Goal: Task Accomplishment & Management: Use online tool/utility

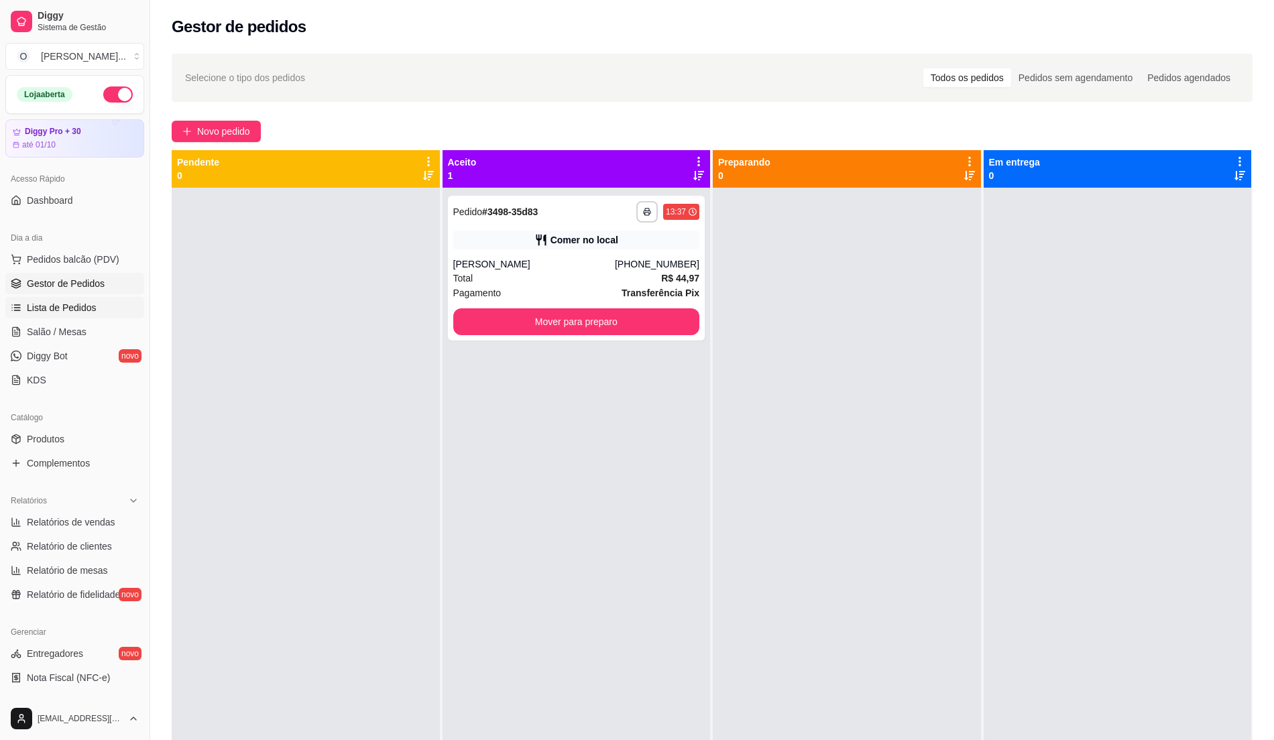
click at [81, 302] on span "Lista de Pedidos" at bounding box center [62, 307] width 70 height 13
click at [78, 303] on span "Lista de Pedidos" at bounding box center [62, 307] width 70 height 13
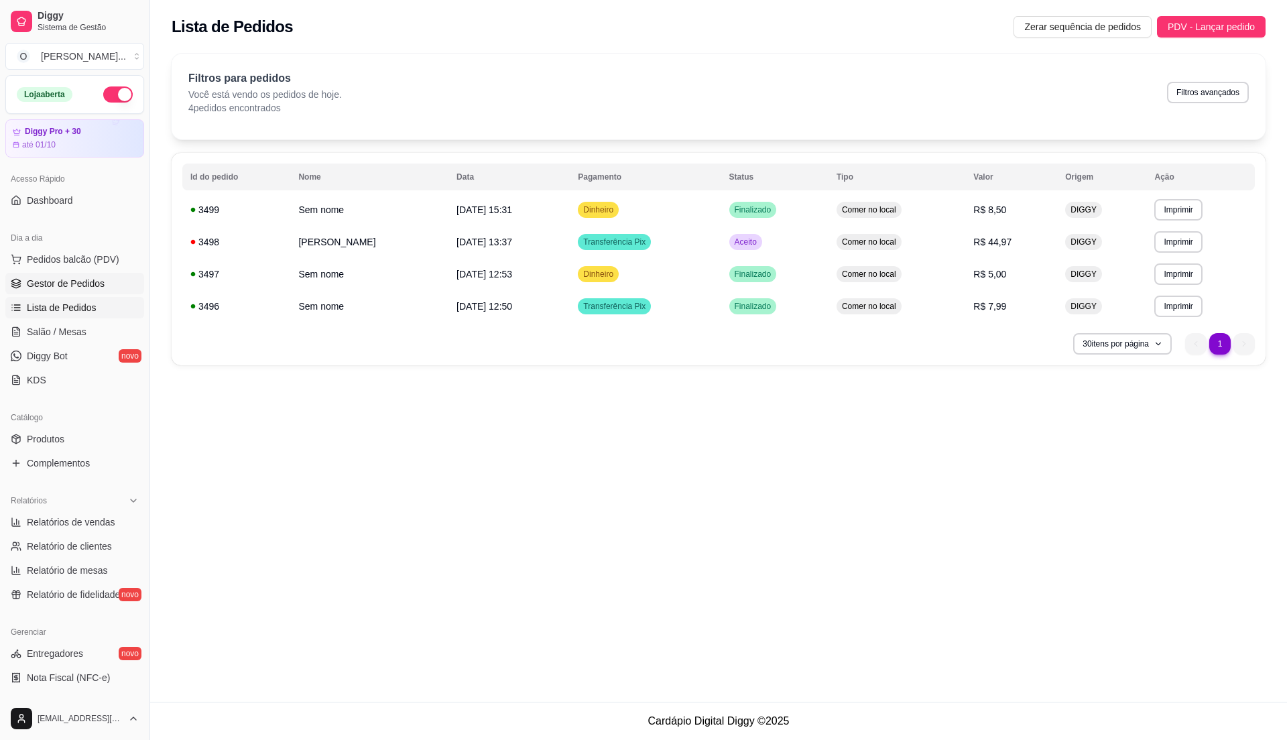
click at [83, 276] on link "Gestor de Pedidos" at bounding box center [74, 283] width 139 height 21
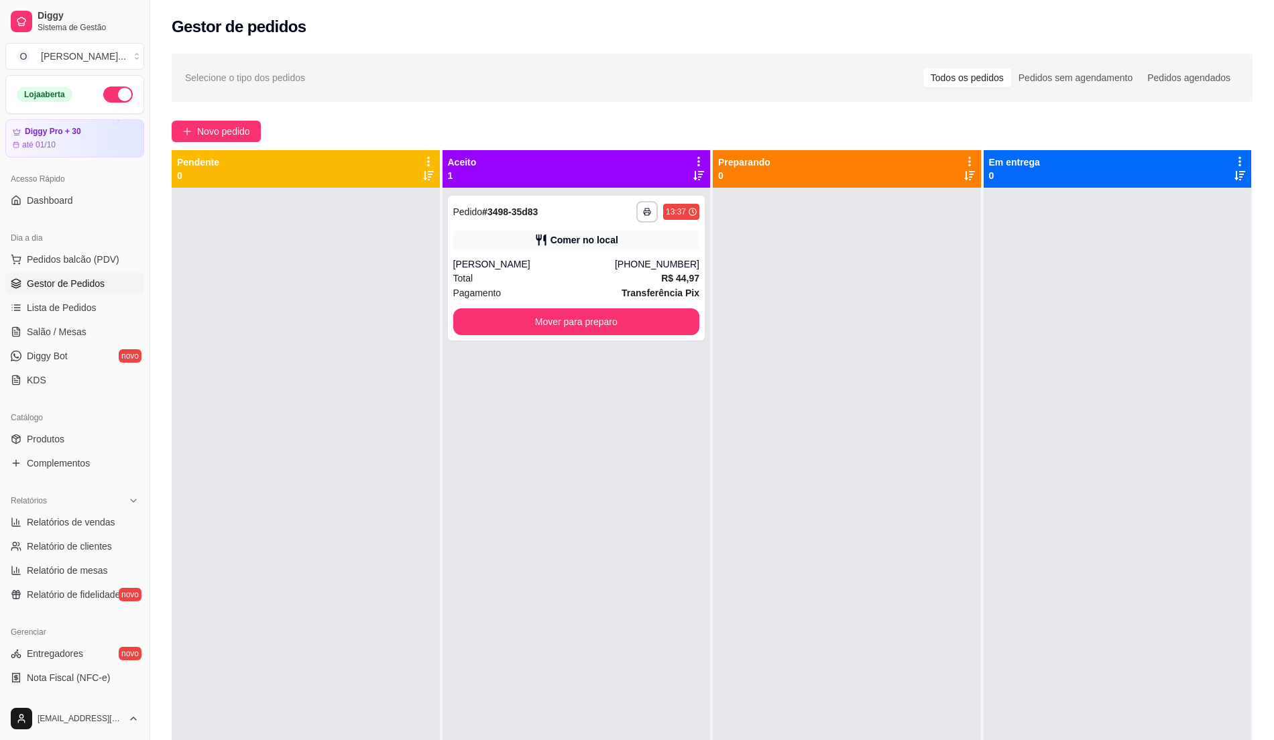
click at [65, 282] on span "Gestor de Pedidos" at bounding box center [66, 283] width 78 height 13
click at [64, 263] on span "Pedidos balcão (PDV)" at bounding box center [73, 259] width 93 height 13
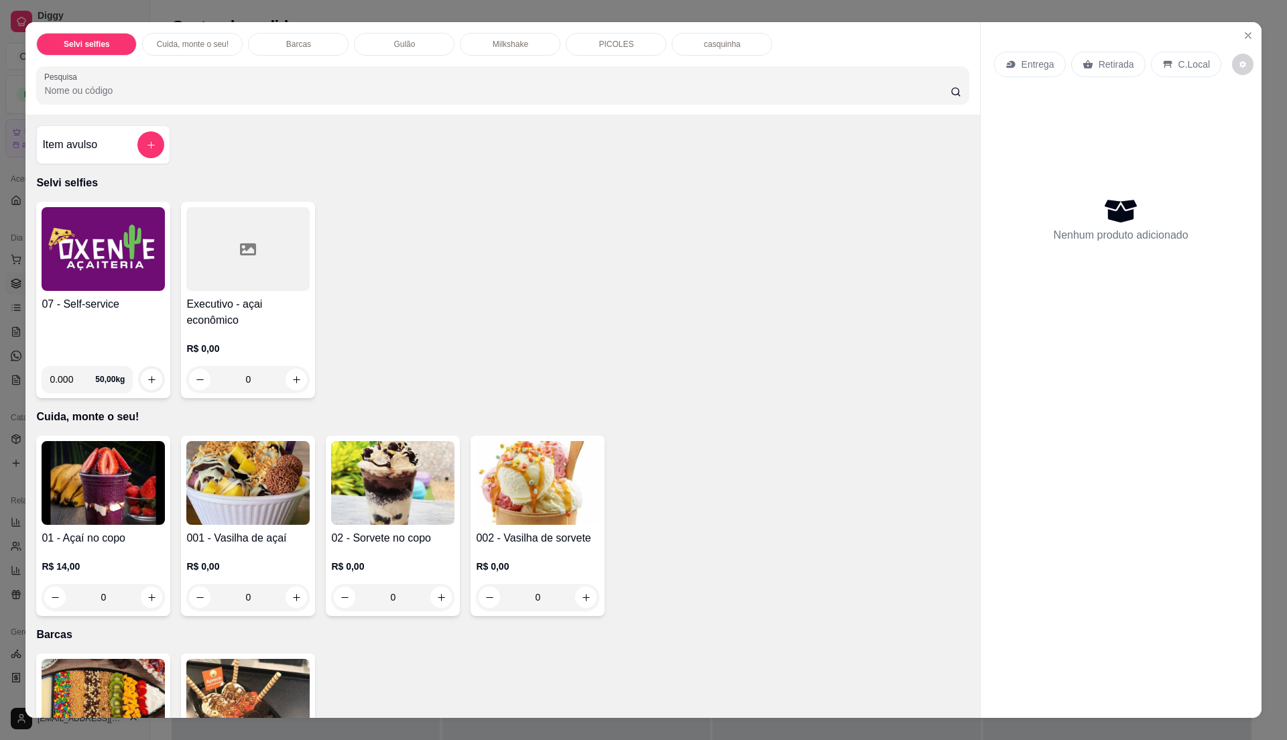
click at [119, 304] on h4 "07 - Self-service" at bounding box center [103, 304] width 123 height 16
click at [1245, 36] on icon "Close" at bounding box center [1248, 35] width 11 height 11
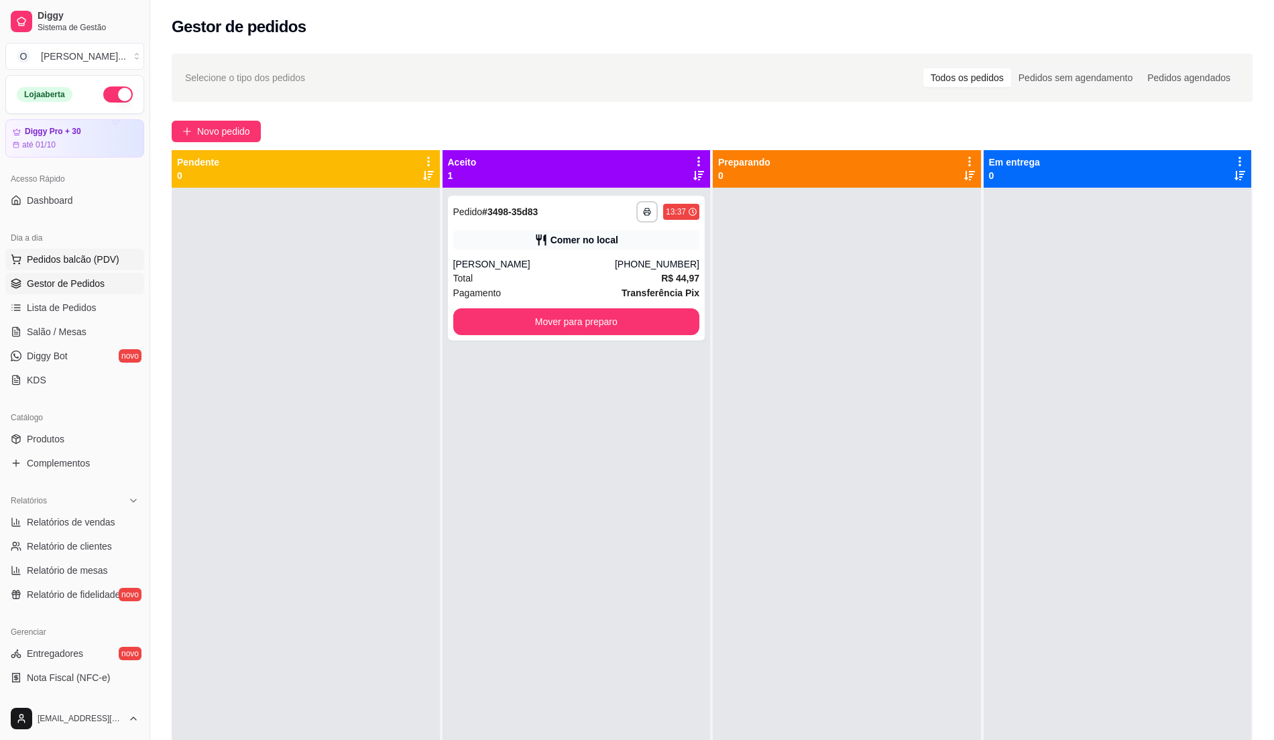
drag, startPoint x: 108, startPoint y: 264, endPoint x: 97, endPoint y: 266, distance: 11.6
click at [105, 263] on span "Pedidos balcão (PDV)" at bounding box center [73, 259] width 93 height 13
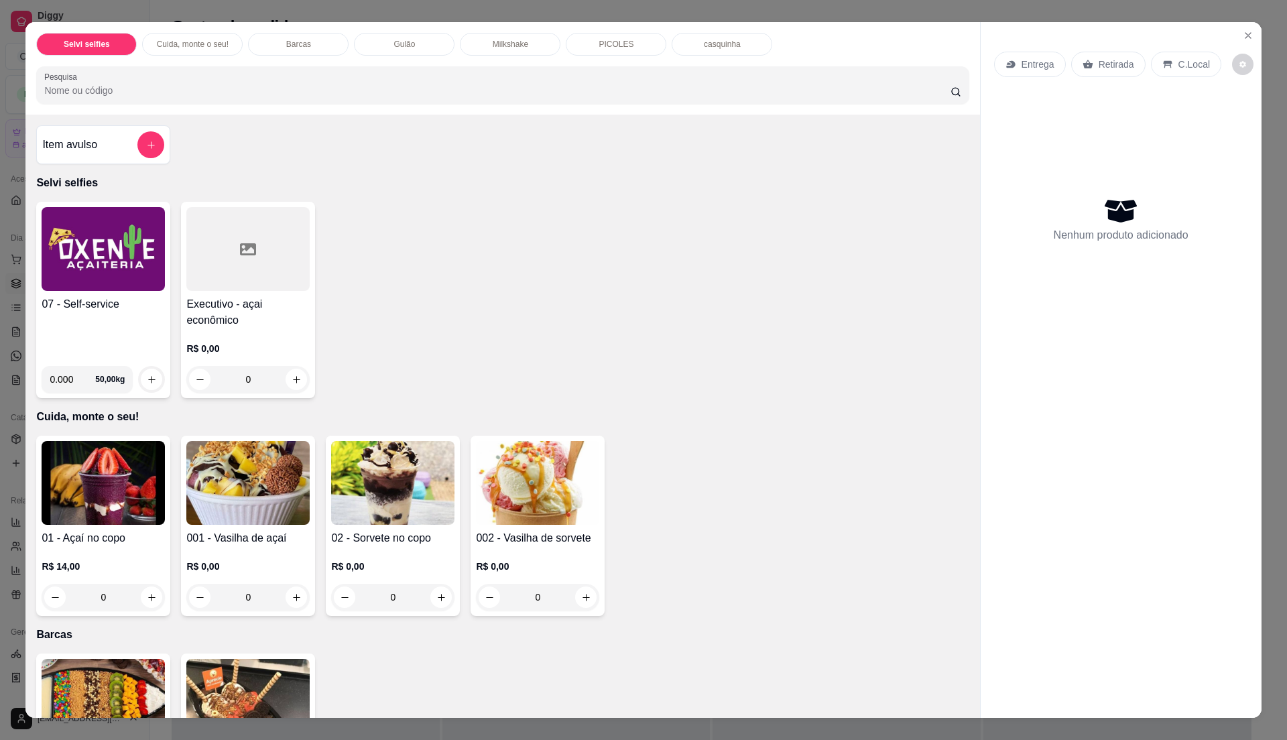
click at [113, 298] on h4 "07 - Self-service" at bounding box center [103, 304] width 123 height 16
click at [1246, 36] on icon "Close" at bounding box center [1248, 35] width 5 height 5
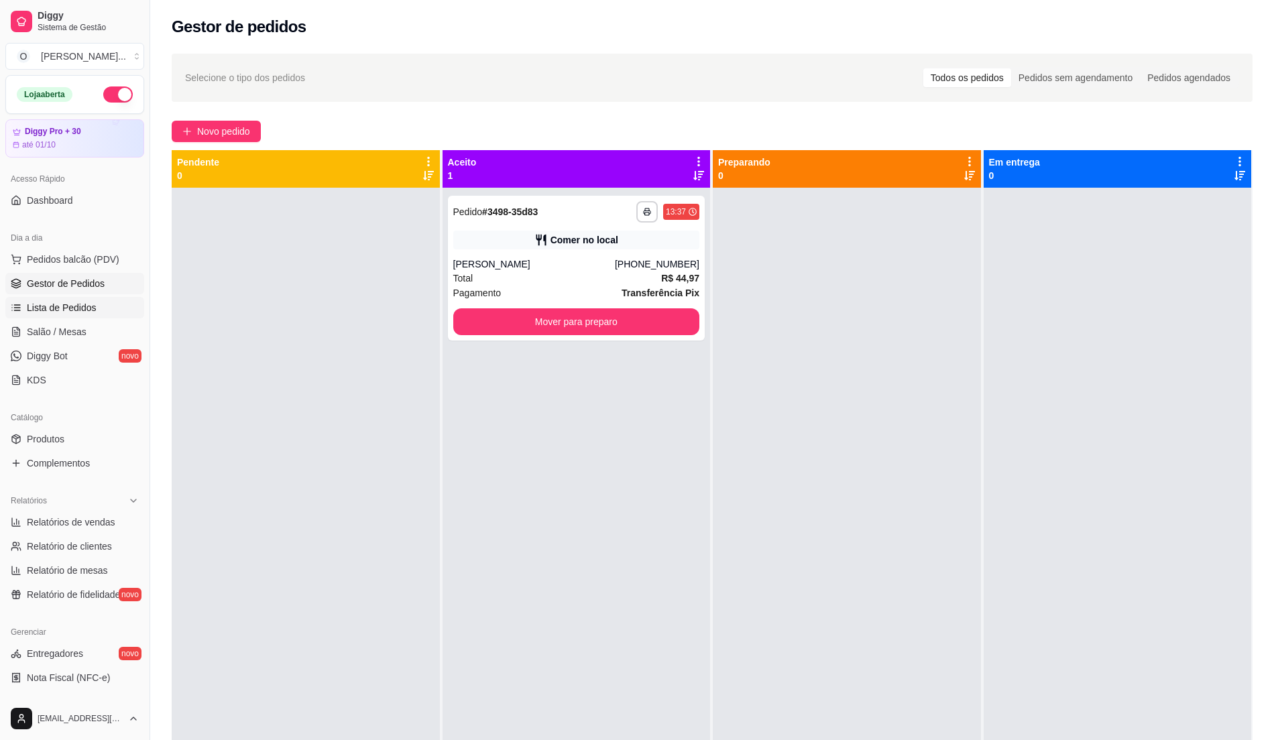
click at [73, 307] on span "Lista de Pedidos" at bounding box center [62, 307] width 70 height 13
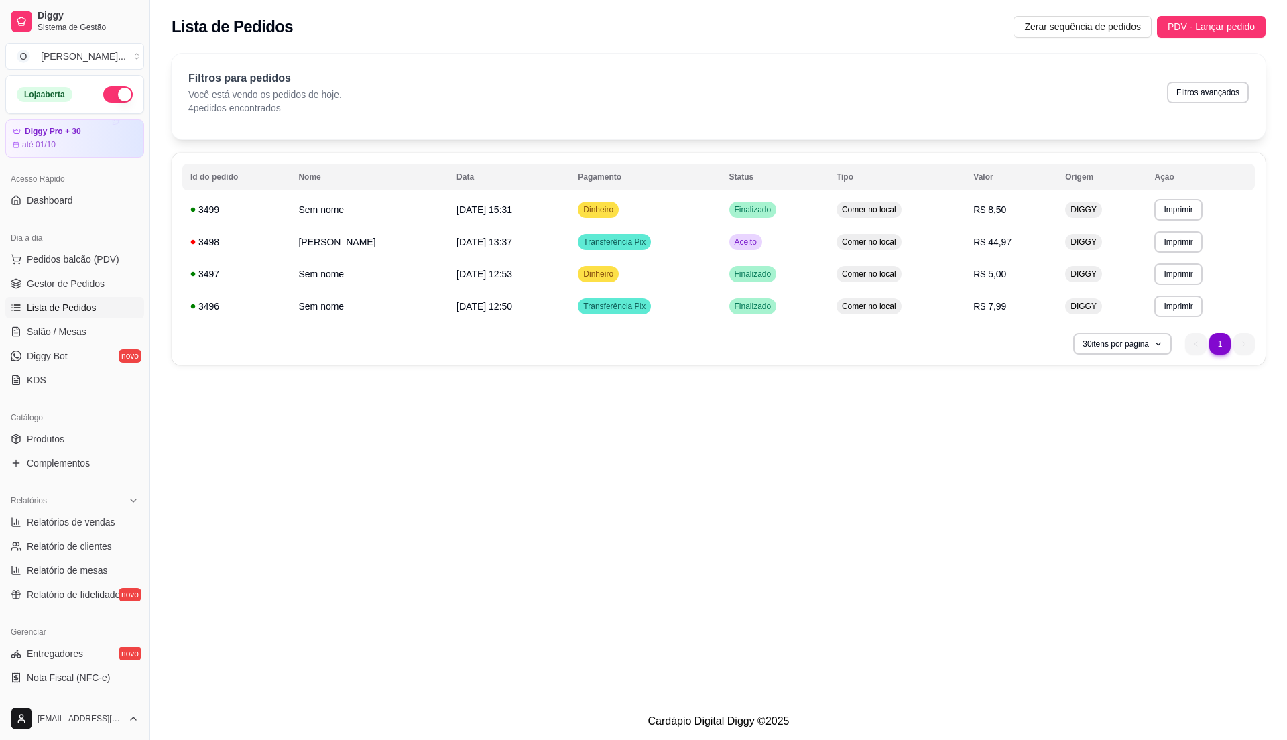
click at [73, 307] on span "Lista de Pedidos" at bounding box center [62, 307] width 70 height 13
click at [73, 288] on span "Gestor de Pedidos" at bounding box center [66, 283] width 78 height 13
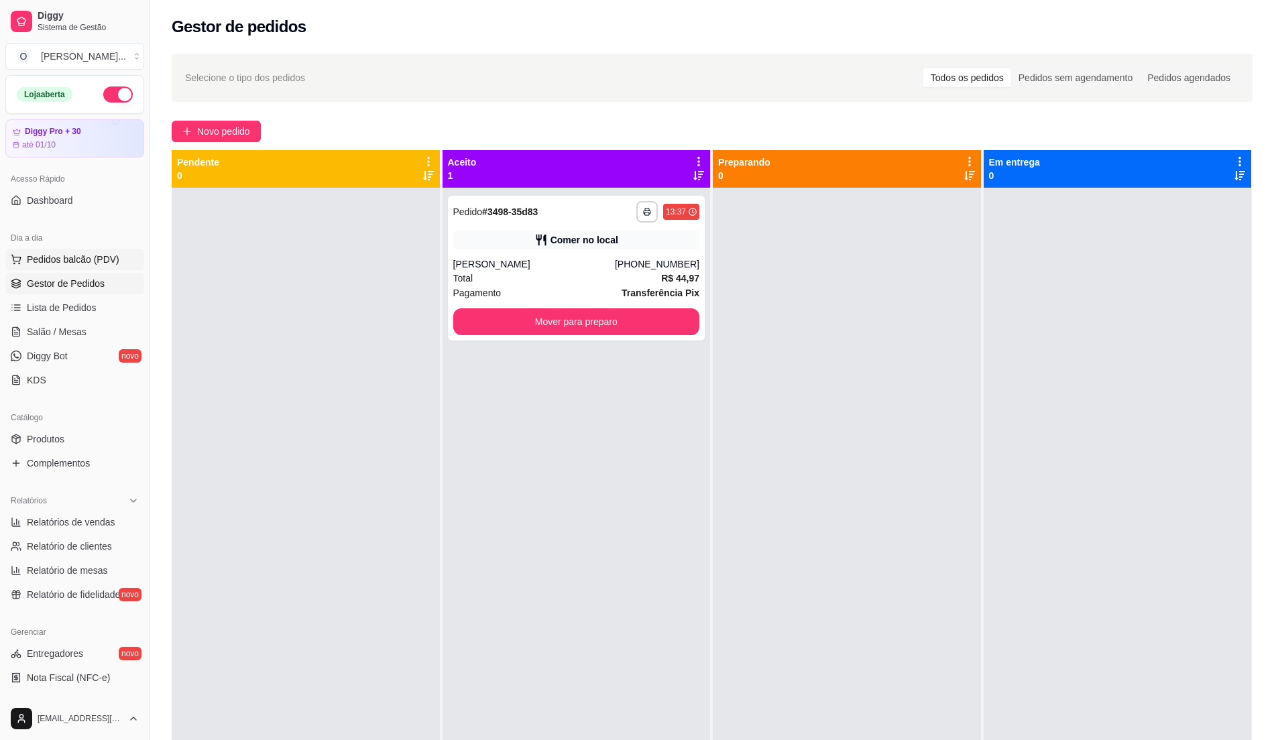
click at [102, 259] on span "Pedidos balcão (PDV)" at bounding box center [73, 259] width 93 height 13
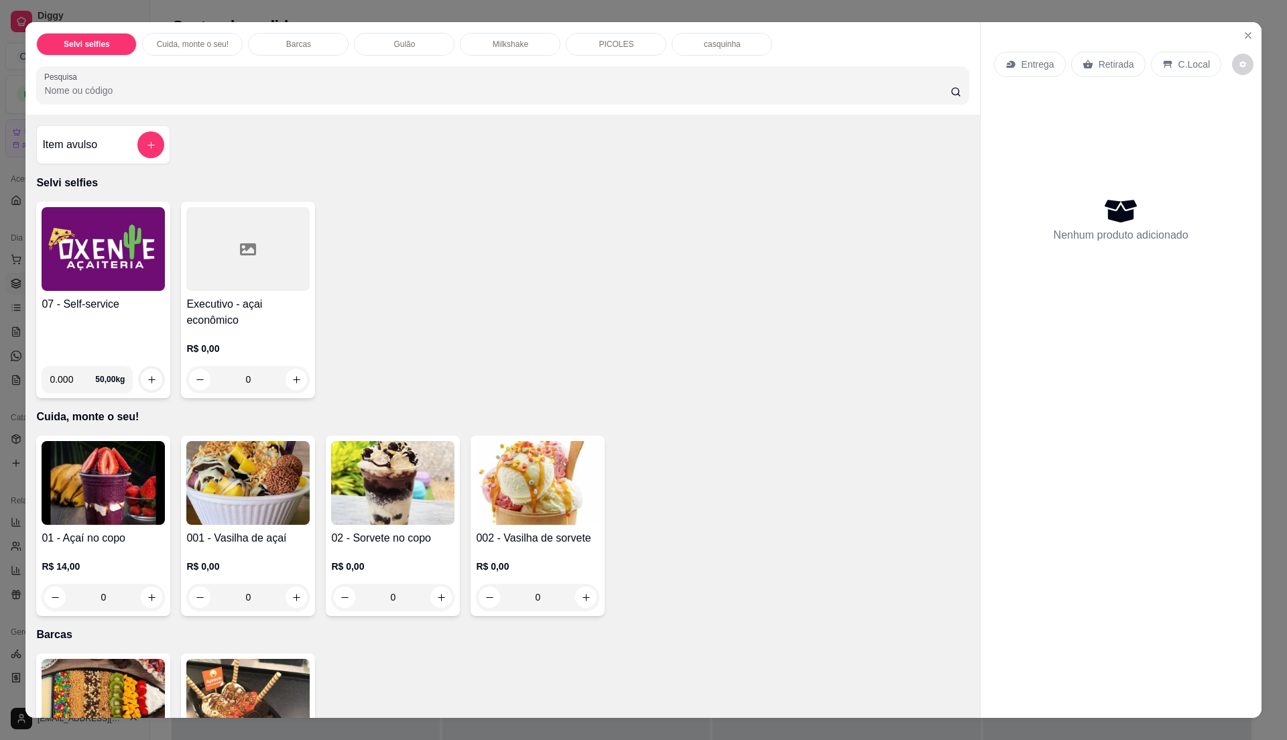
drag, startPoint x: 699, startPoint y: 245, endPoint x: 709, endPoint y: 241, distance: 10.8
click at [703, 243] on div "07 - Self-service 0.000 50,00 kg Executivo - açai econômico R$ 0,00 0" at bounding box center [502, 300] width 932 height 196
click at [1247, 38] on button "Close" at bounding box center [1247, 35] width 21 height 21
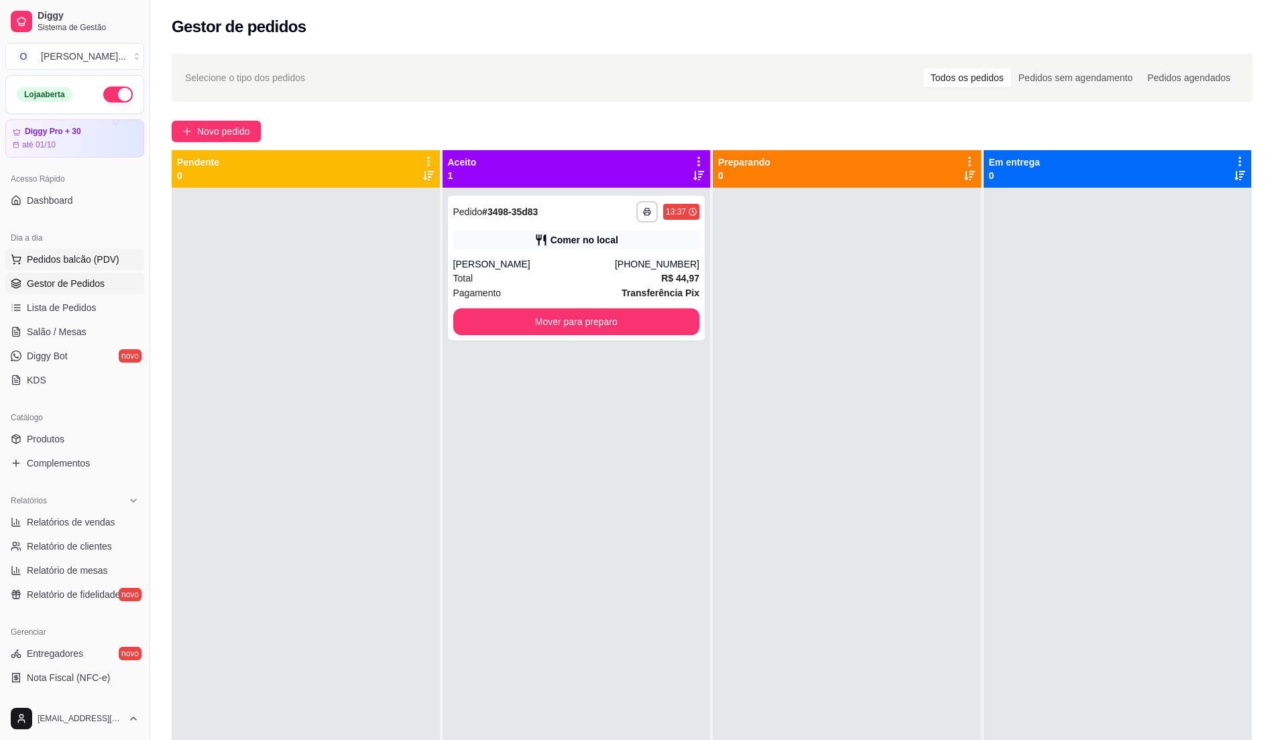
click at [103, 264] on span "Pedidos balcão (PDV)" at bounding box center [73, 259] width 93 height 13
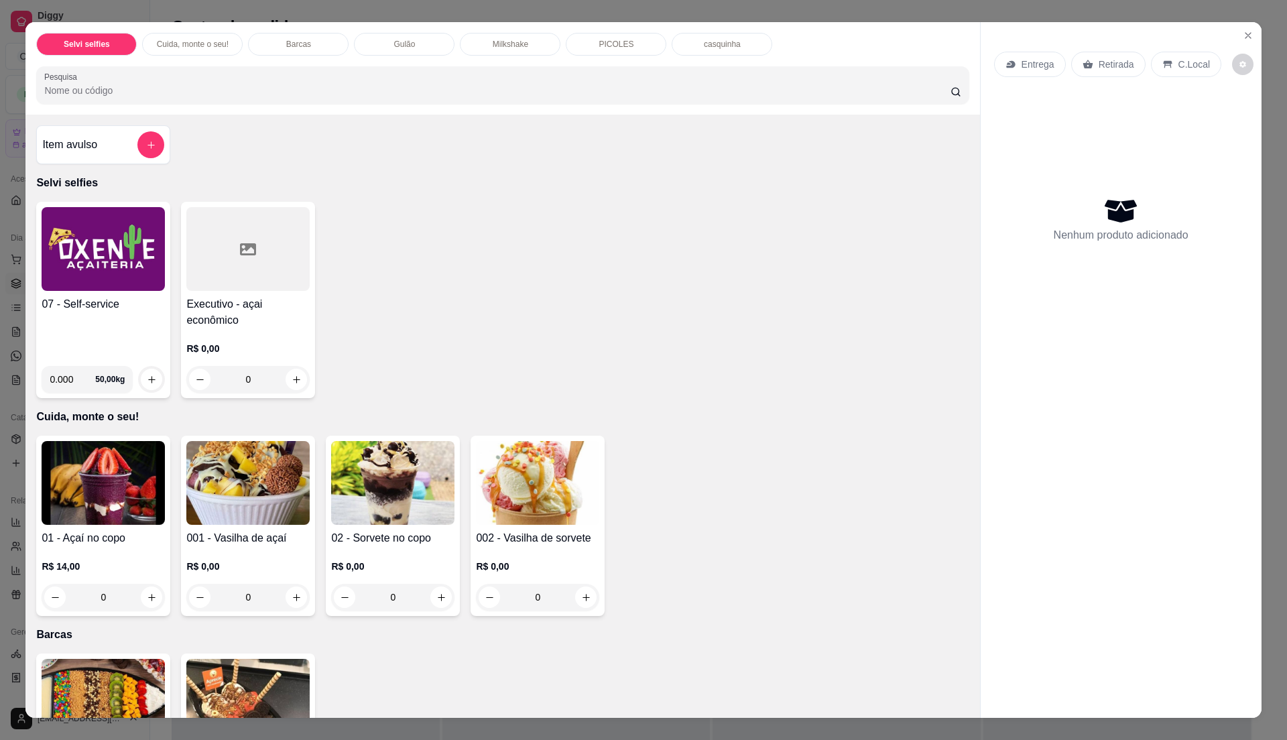
click at [127, 317] on div "07 - Self-service" at bounding box center [103, 325] width 123 height 59
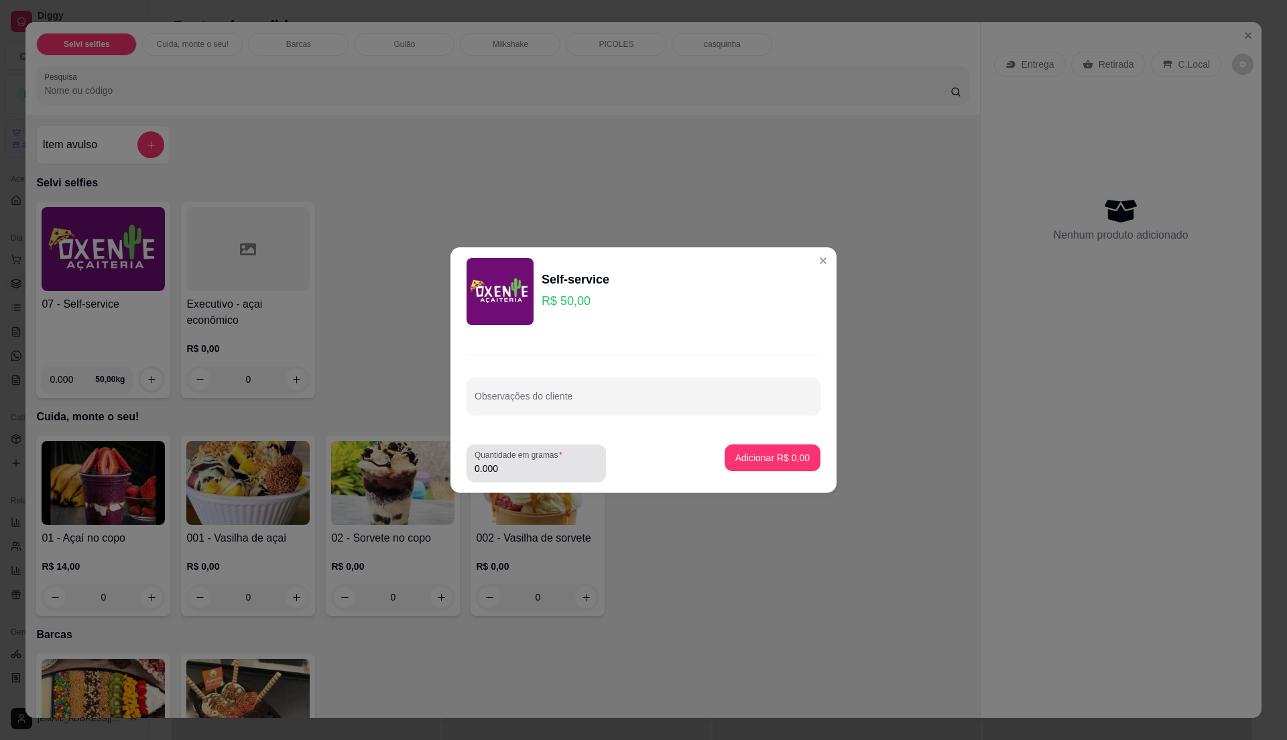
drag, startPoint x: 554, startPoint y: 481, endPoint x: 556, endPoint y: 473, distance: 8.3
click at [555, 479] on div "Quantidade em gramas 0.000" at bounding box center [536, 463] width 139 height 38
click at [556, 469] on input "0.000" at bounding box center [536, 468] width 123 height 13
type input "0.31"
click at [796, 452] on button "Adicionar R$ 15,50" at bounding box center [770, 458] width 99 height 26
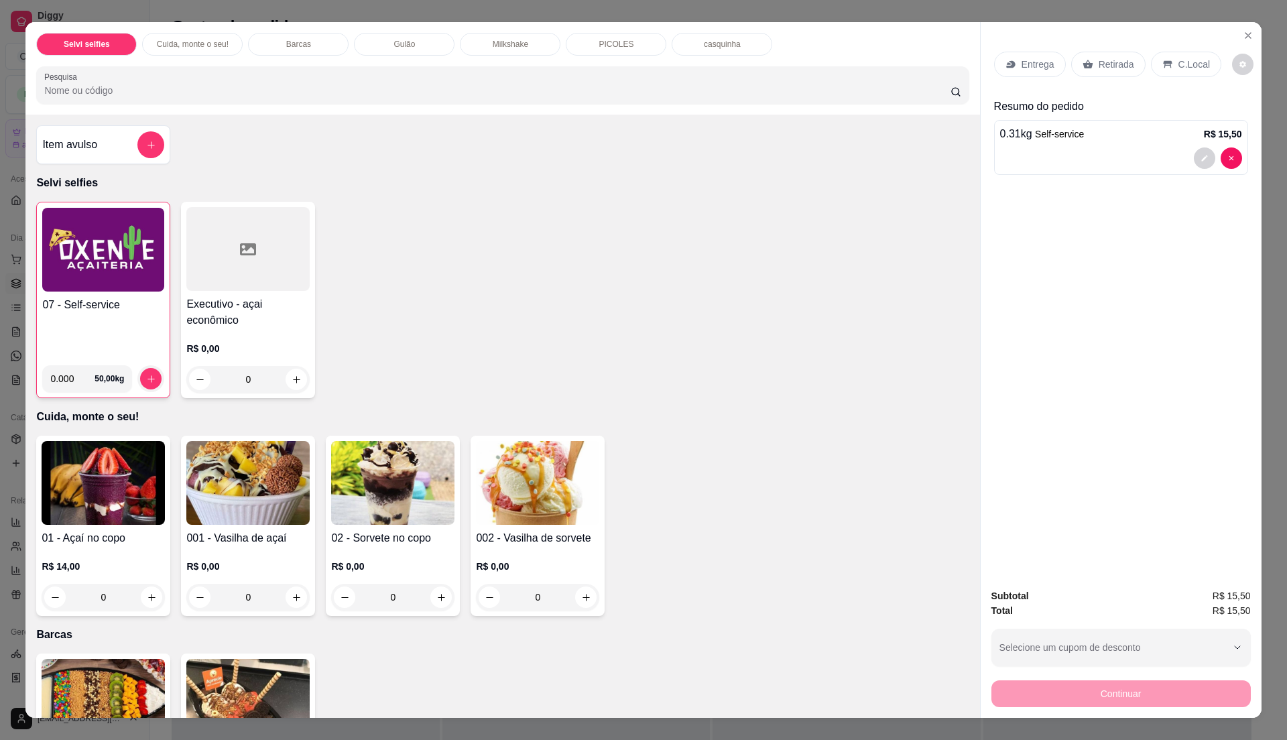
click at [1179, 55] on div "C.Local" at bounding box center [1186, 64] width 70 height 25
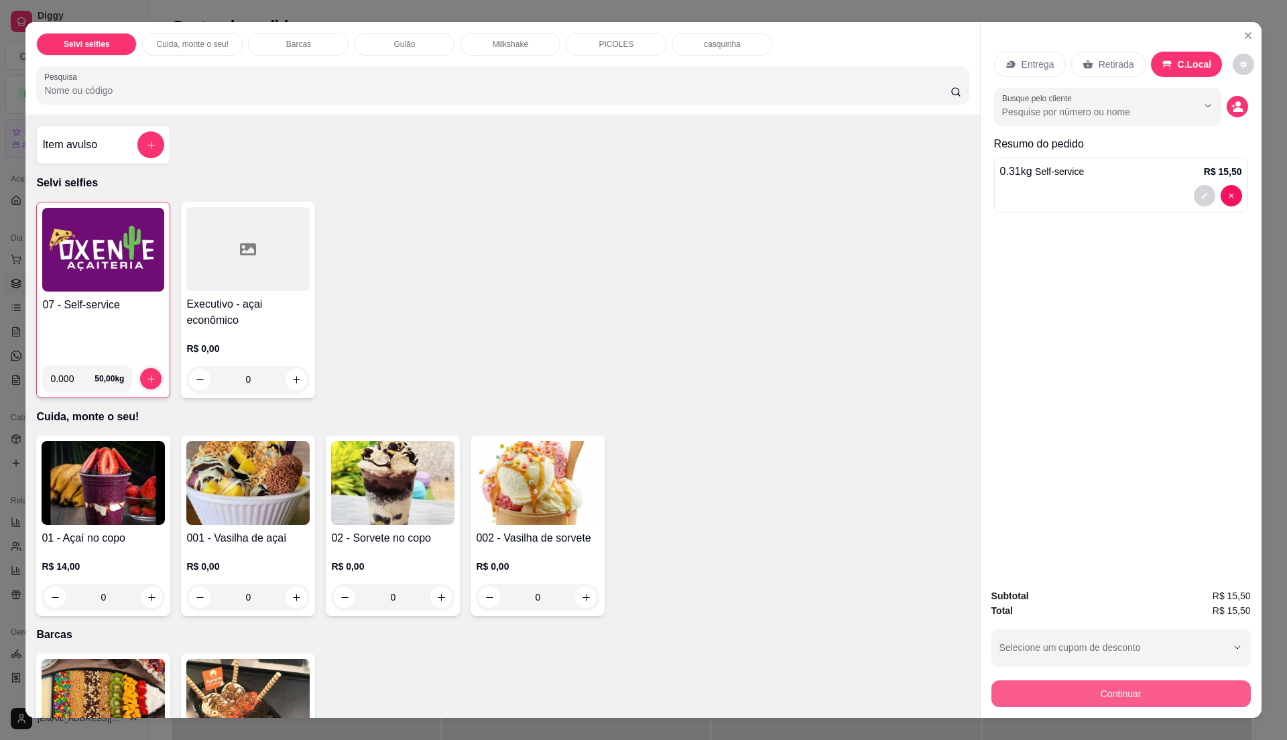
click at [1097, 695] on button "Continuar" at bounding box center [1120, 693] width 259 height 27
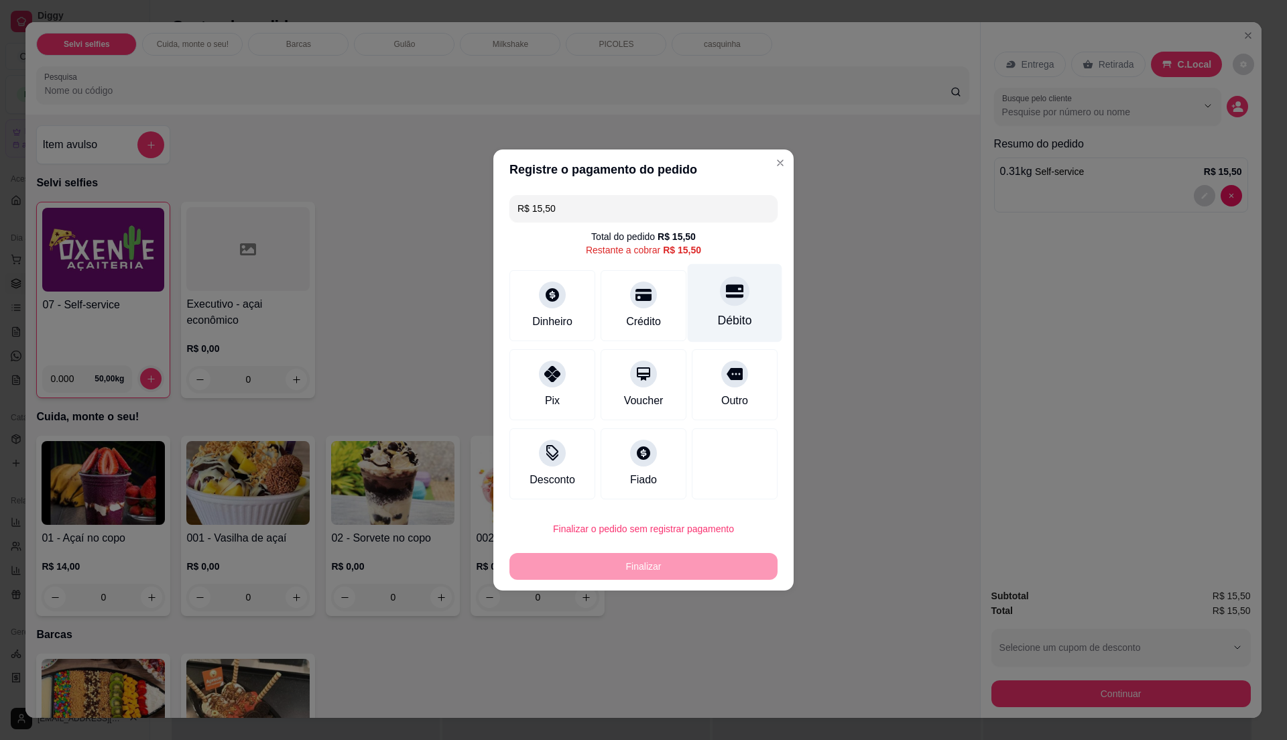
click at [718, 312] on div "Débito" at bounding box center [735, 320] width 34 height 17
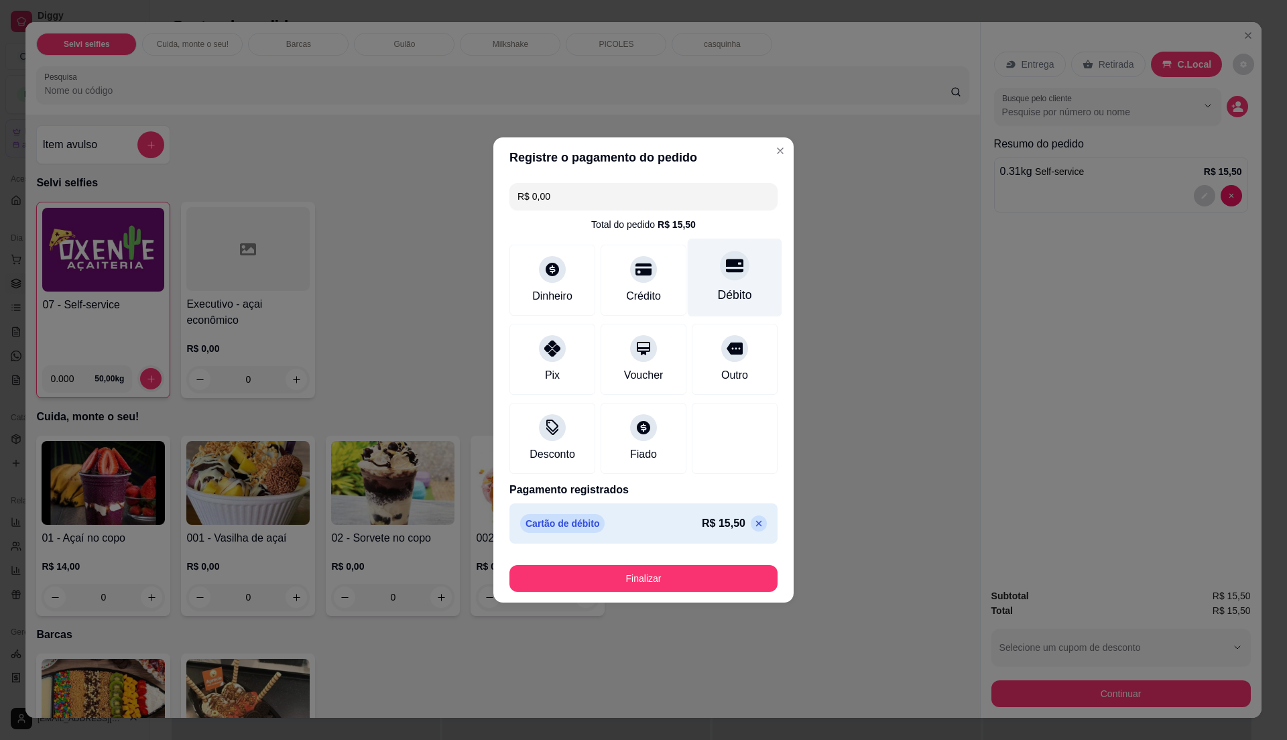
click at [723, 286] on div "Débito" at bounding box center [735, 294] width 34 height 17
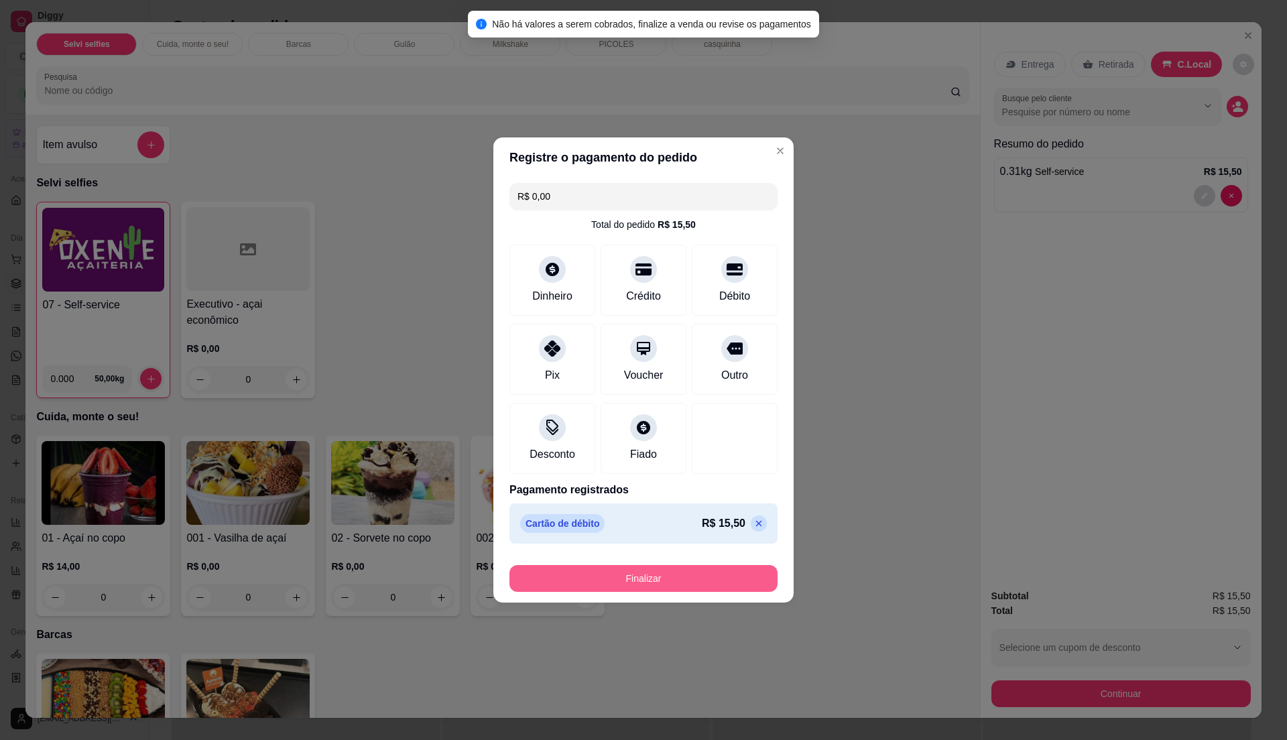
click at [679, 577] on button "Finalizar" at bounding box center [643, 578] width 268 height 27
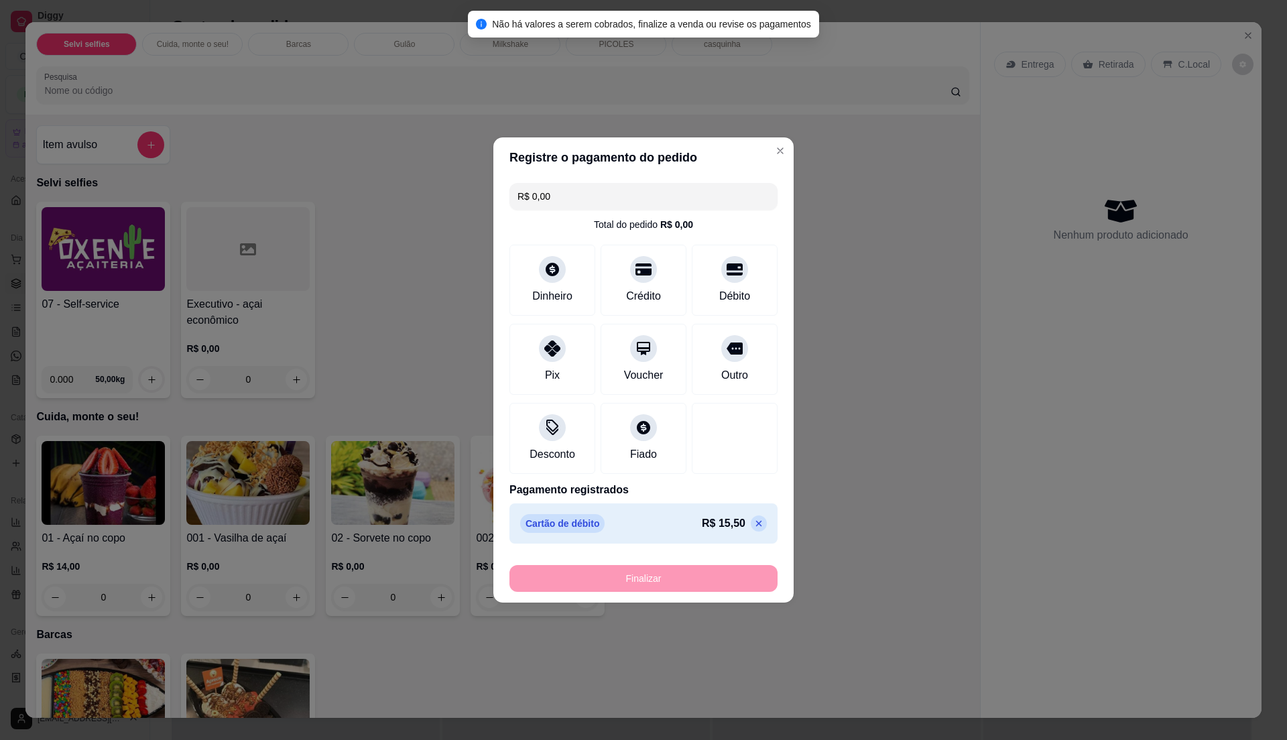
type input "-R$ 15,50"
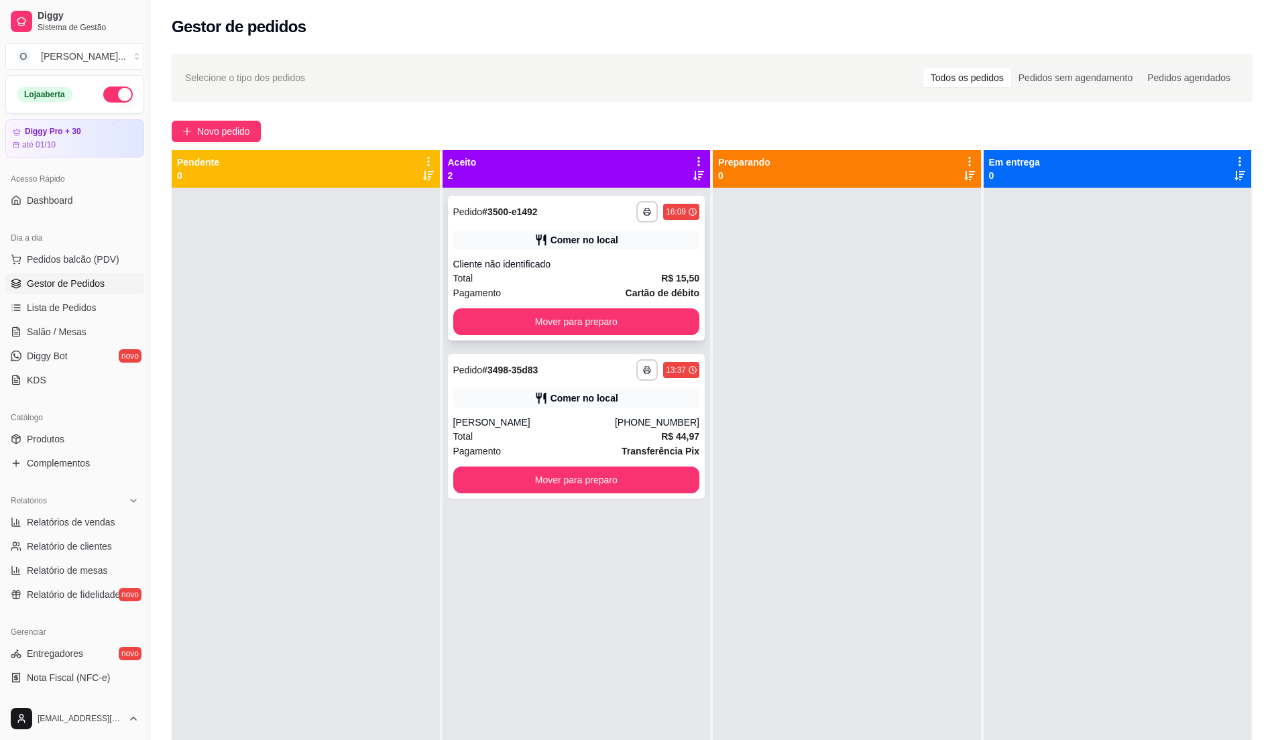
click at [644, 256] on div "**********" at bounding box center [576, 268] width 257 height 145
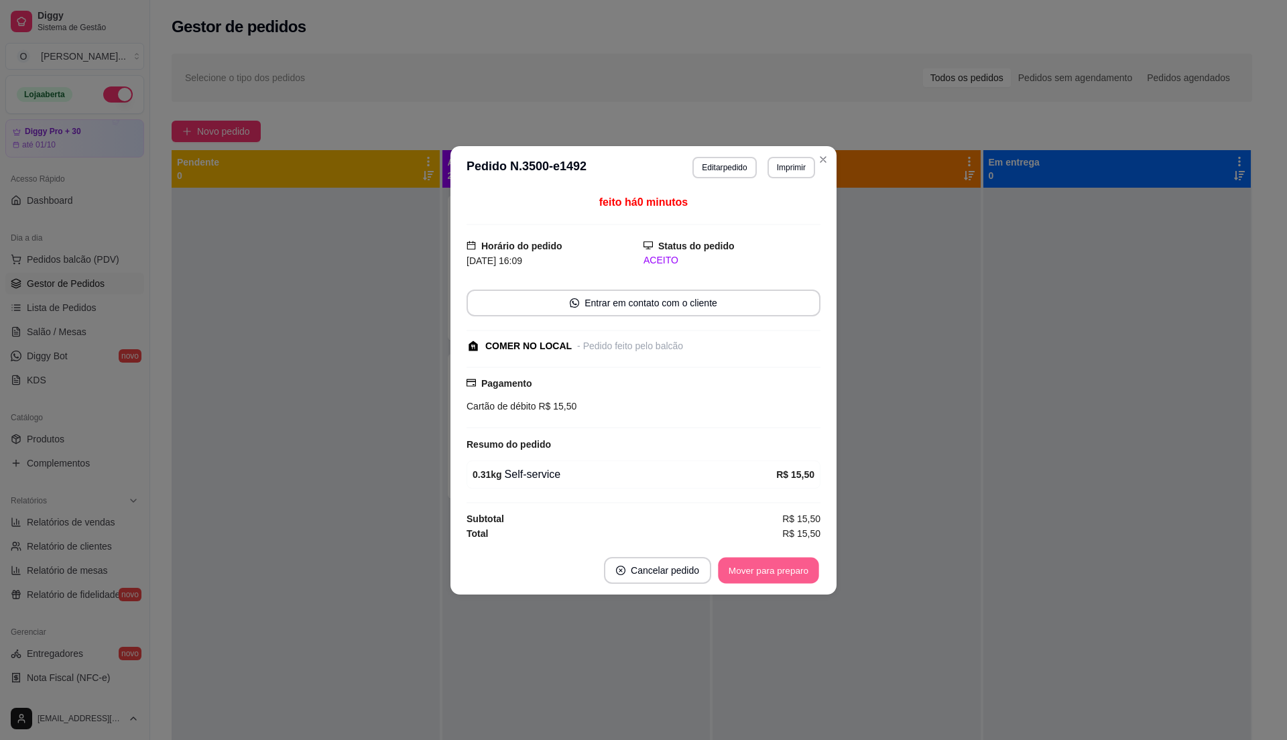
click at [778, 572] on button "Mover para preparo" at bounding box center [768, 570] width 101 height 26
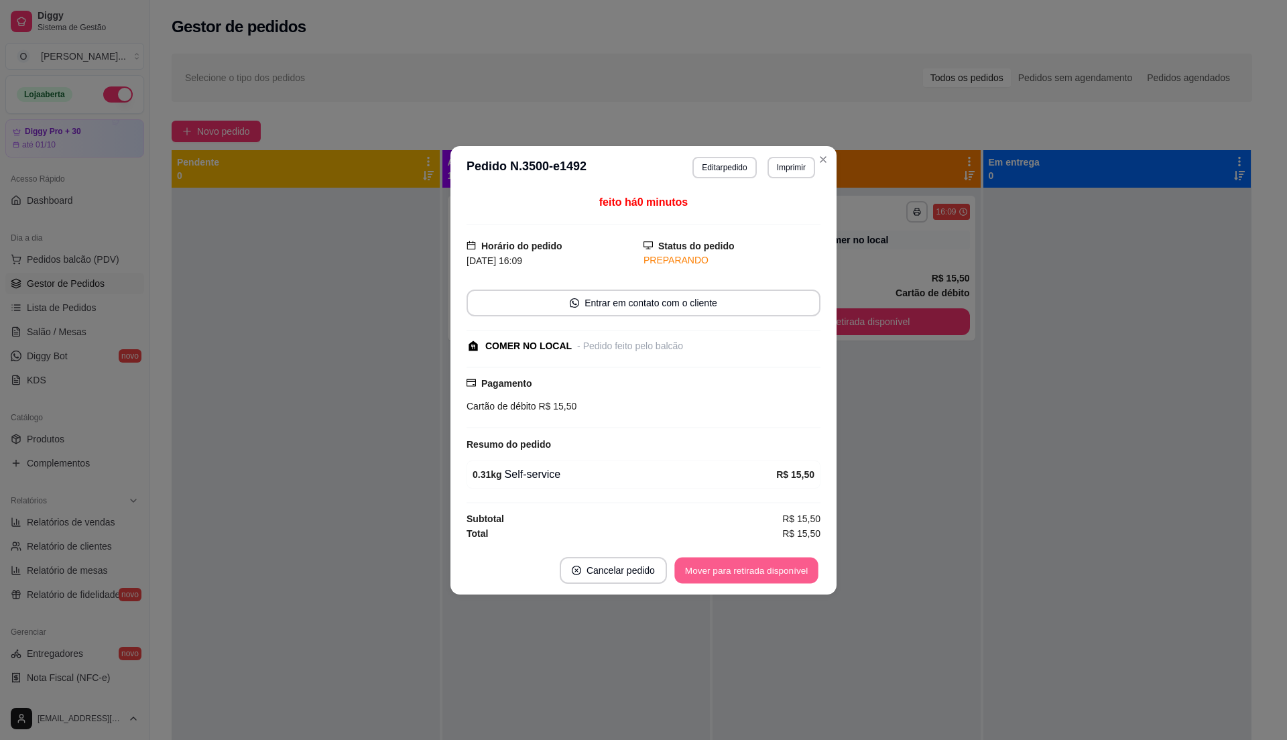
click at [802, 559] on button "Mover para retirada disponível" at bounding box center [745, 570] width 143 height 26
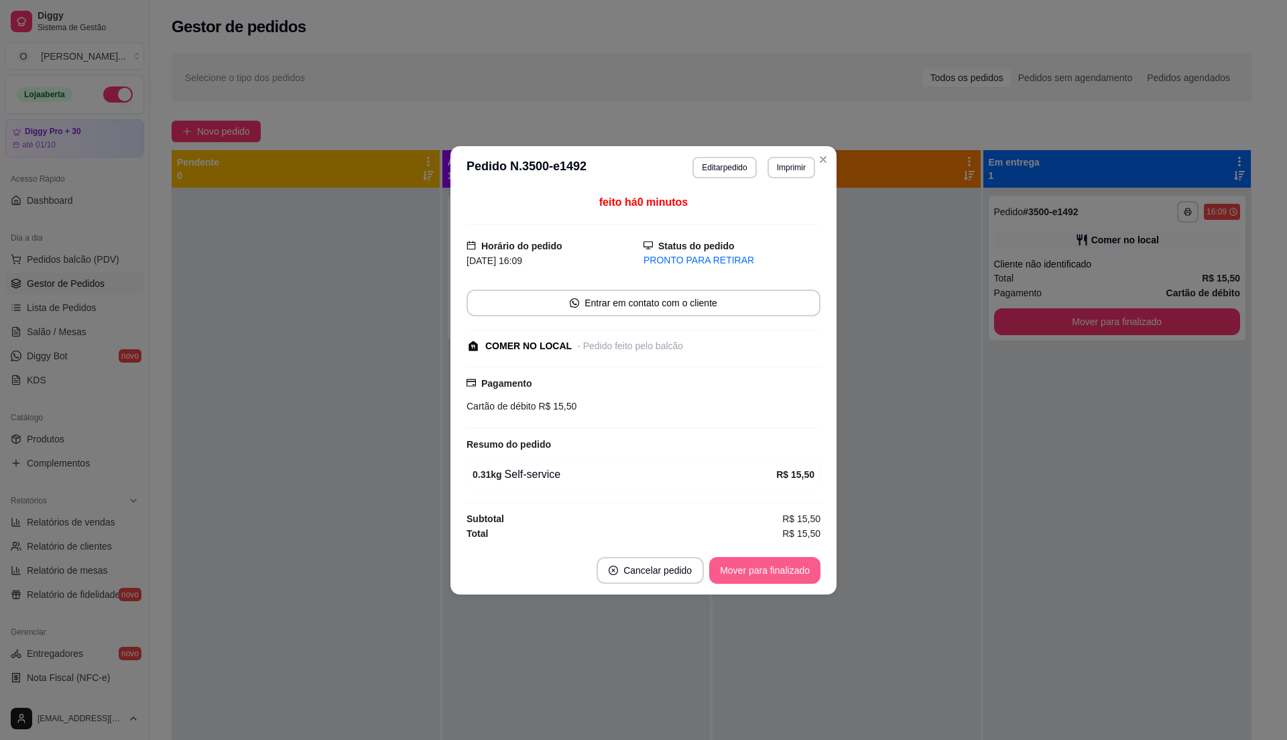
click at [795, 569] on button "Mover para finalizado" at bounding box center [764, 570] width 111 height 27
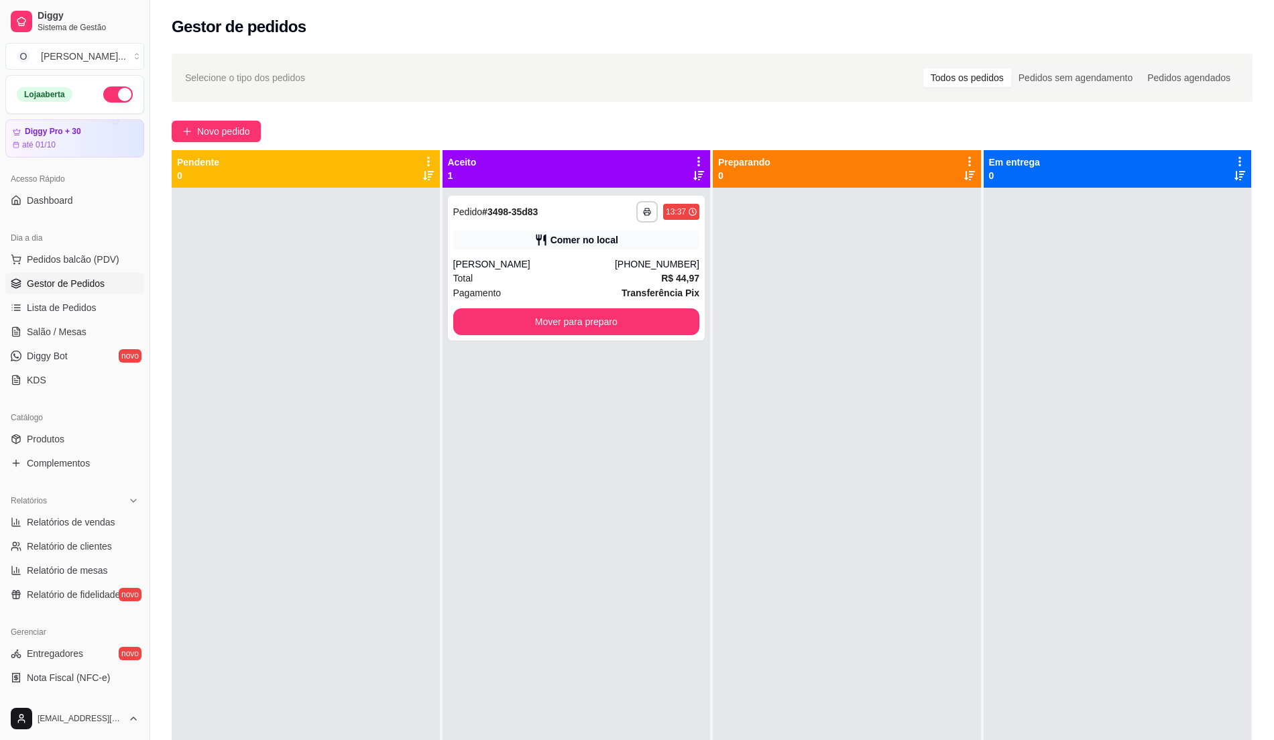
click at [910, 132] on div "Novo pedido" at bounding box center [712, 131] width 1081 height 21
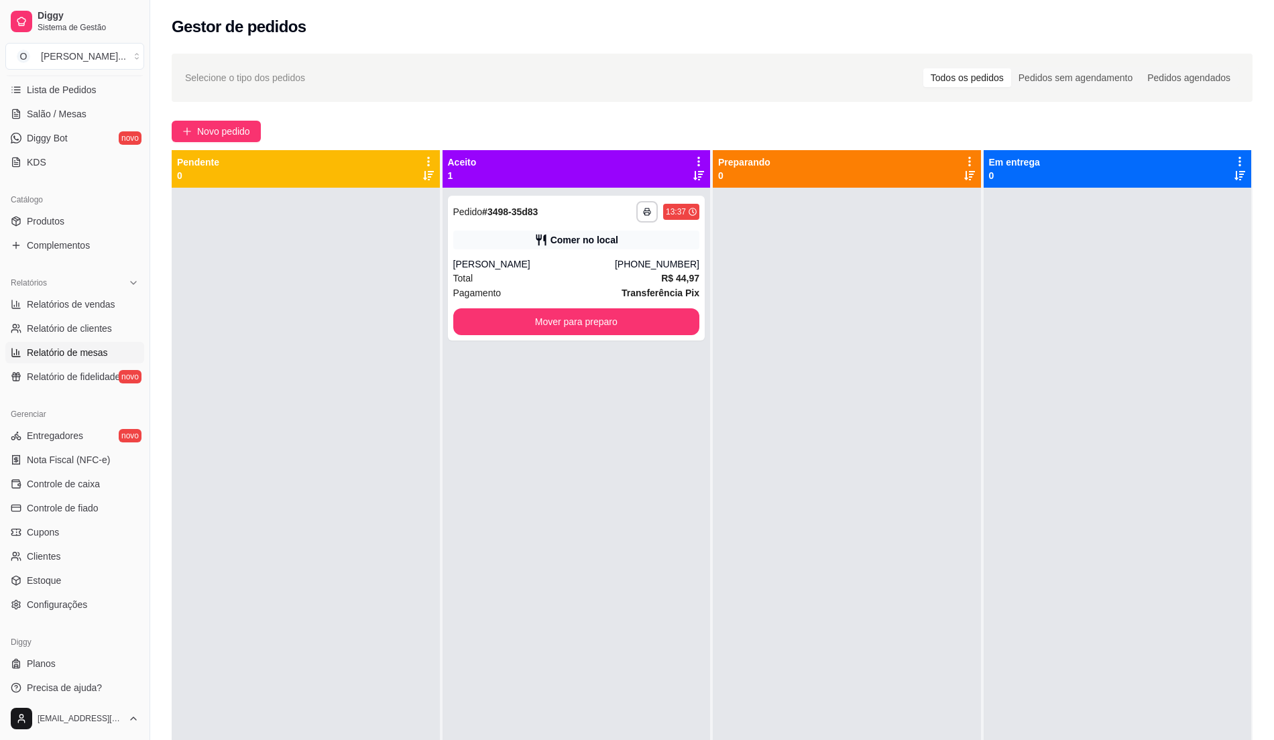
scroll to position [225, 0]
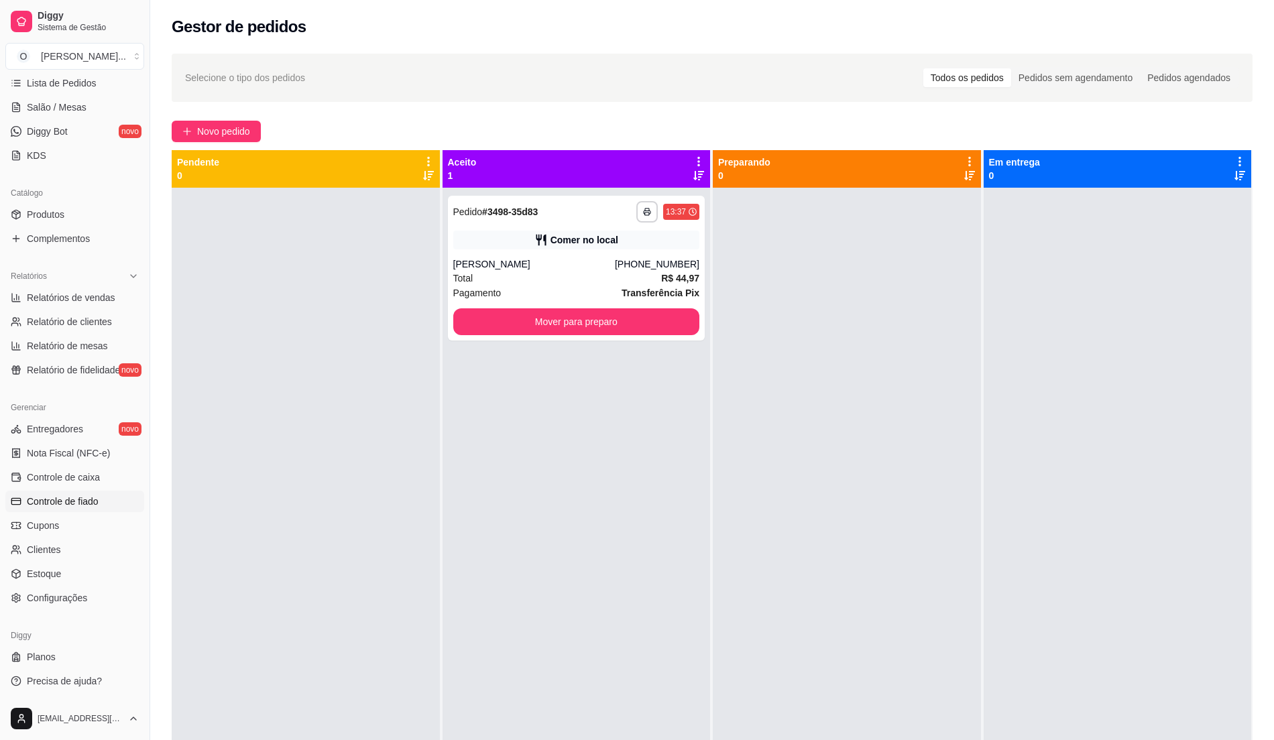
click at [108, 501] on link "Controle de fiado" at bounding box center [74, 501] width 139 height 21
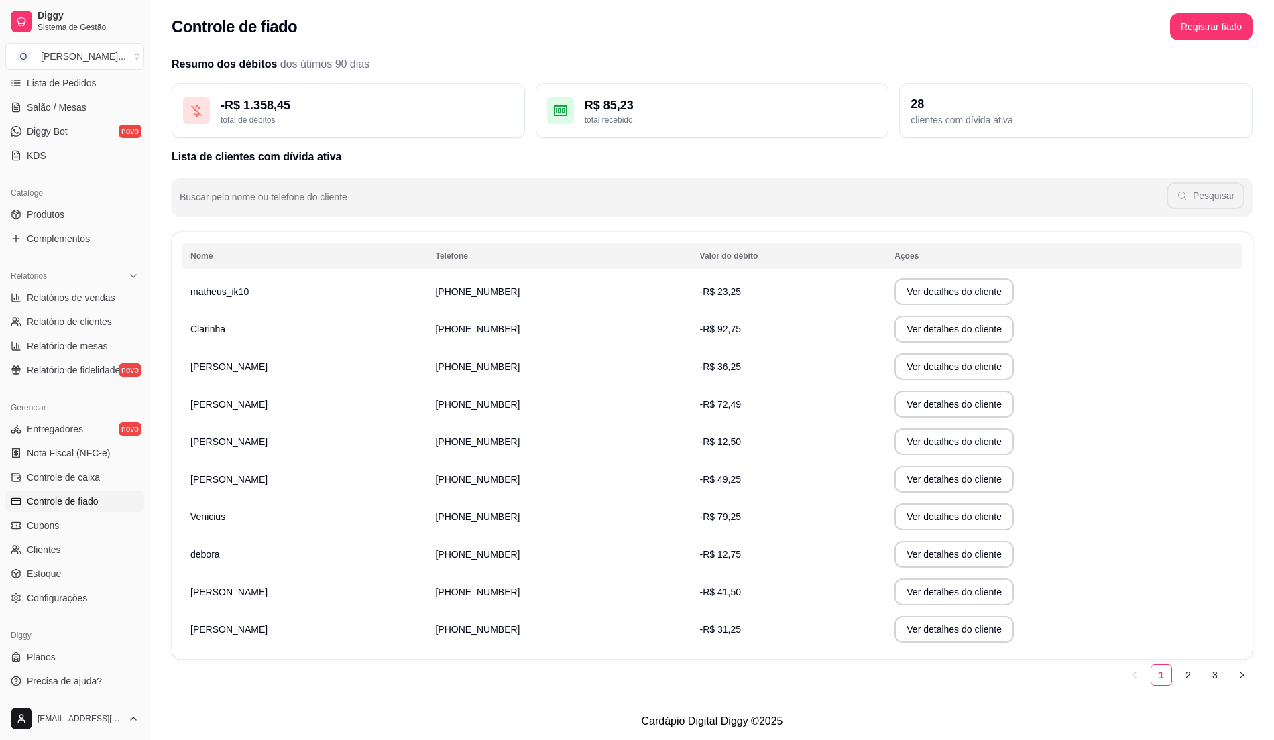
scroll to position [3, 0]
click at [939, 630] on button "Ver detalhes do cliente" at bounding box center [953, 630] width 115 height 26
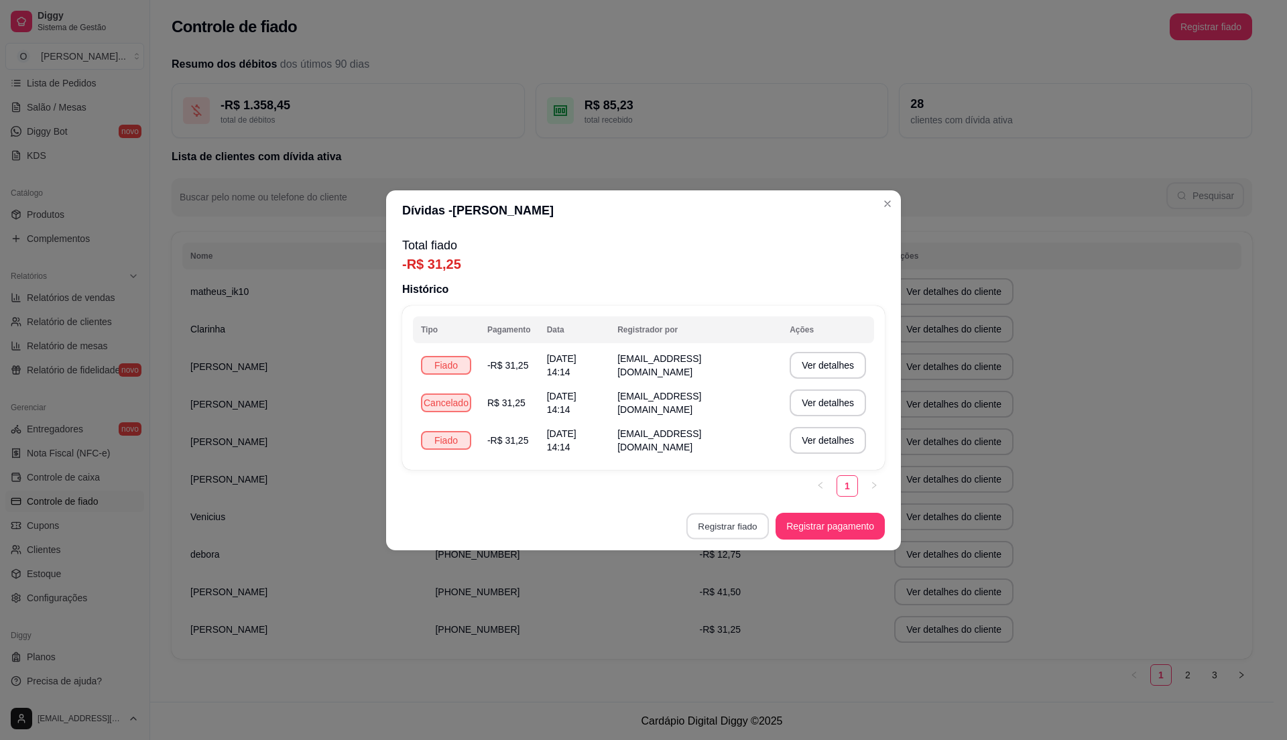
click at [745, 519] on button "Registrar fiado" at bounding box center [727, 526] width 82 height 26
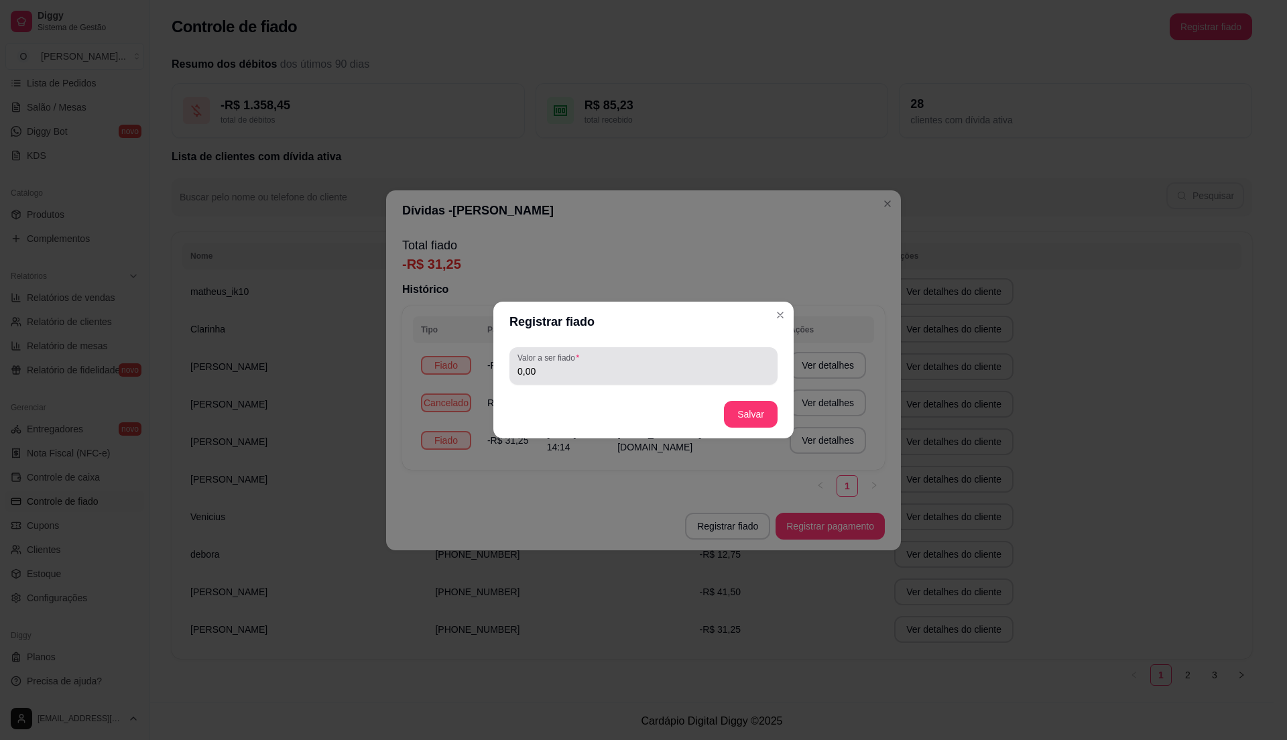
click at [585, 374] on input "0,00" at bounding box center [644, 371] width 252 height 13
type input "21,00"
click at [762, 421] on button "Salvar" at bounding box center [751, 414] width 54 height 27
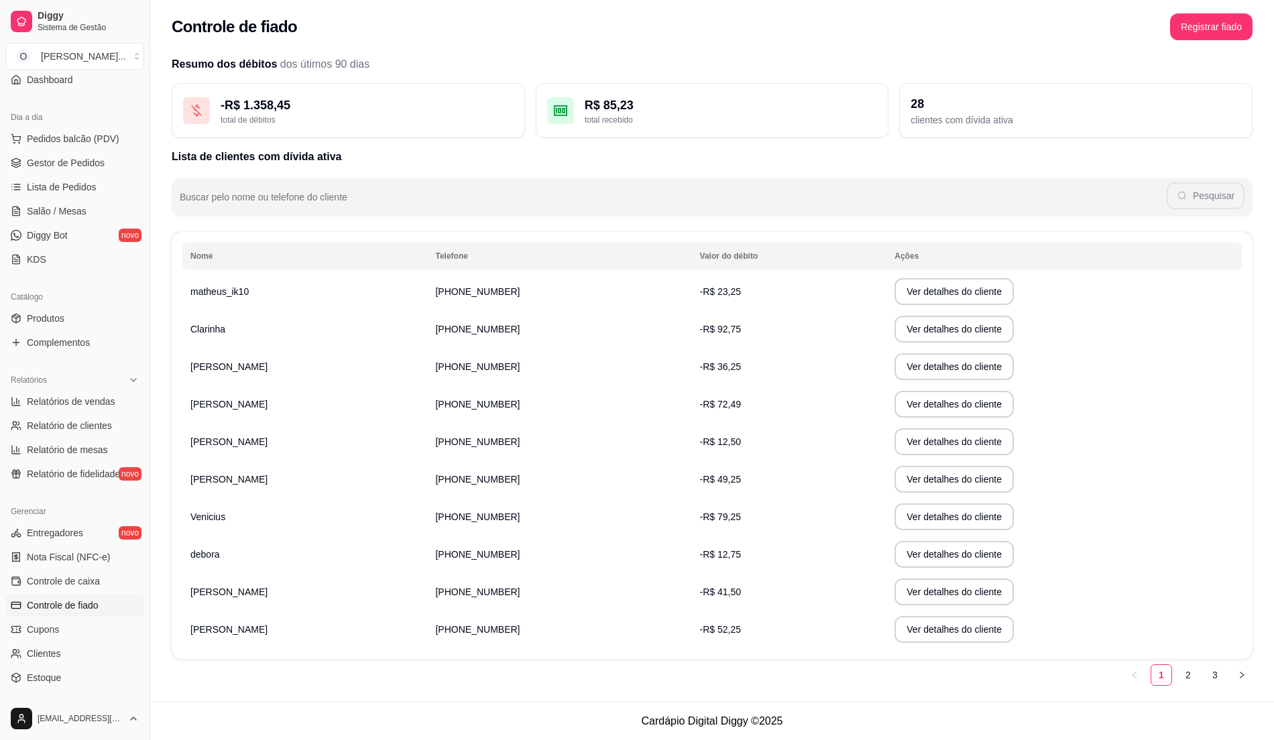
scroll to position [0, 0]
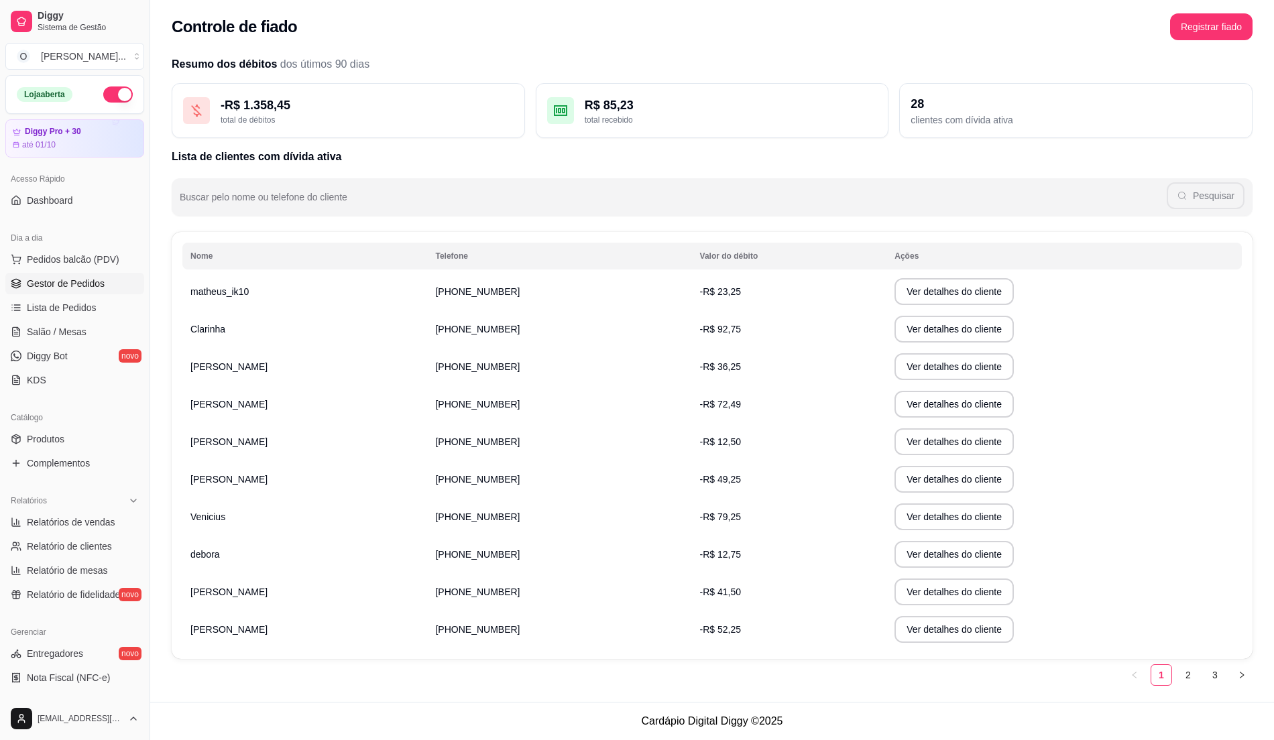
click at [82, 284] on span "Gestor de Pedidos" at bounding box center [66, 283] width 78 height 13
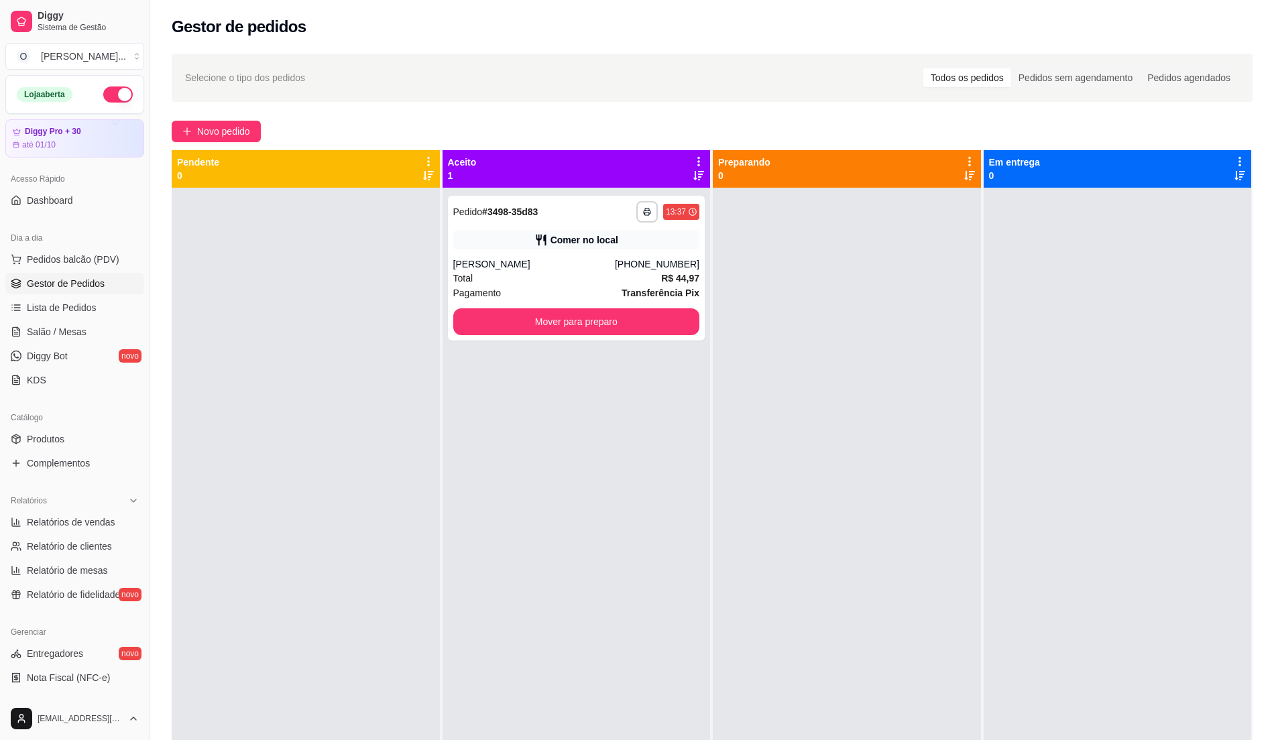
click at [905, 210] on div at bounding box center [847, 558] width 268 height 740
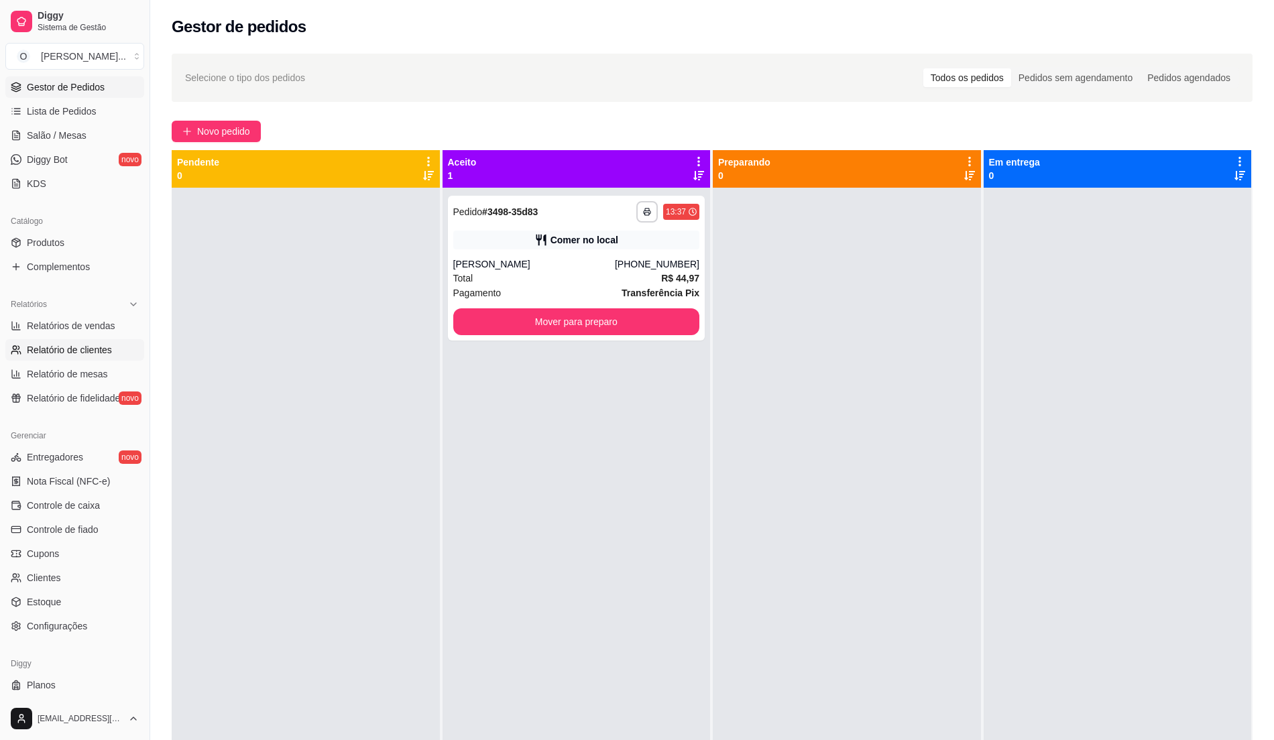
scroll to position [225, 0]
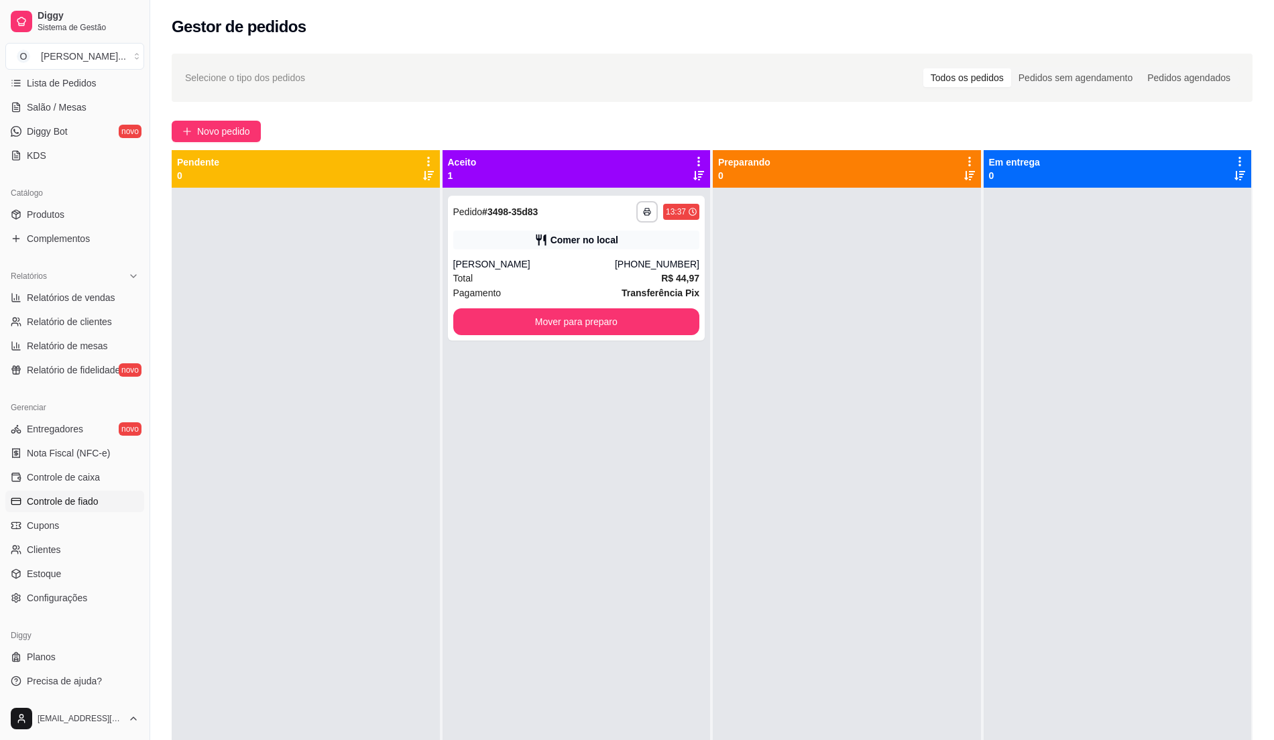
click at [88, 507] on span "Controle de fiado" at bounding box center [63, 501] width 72 height 13
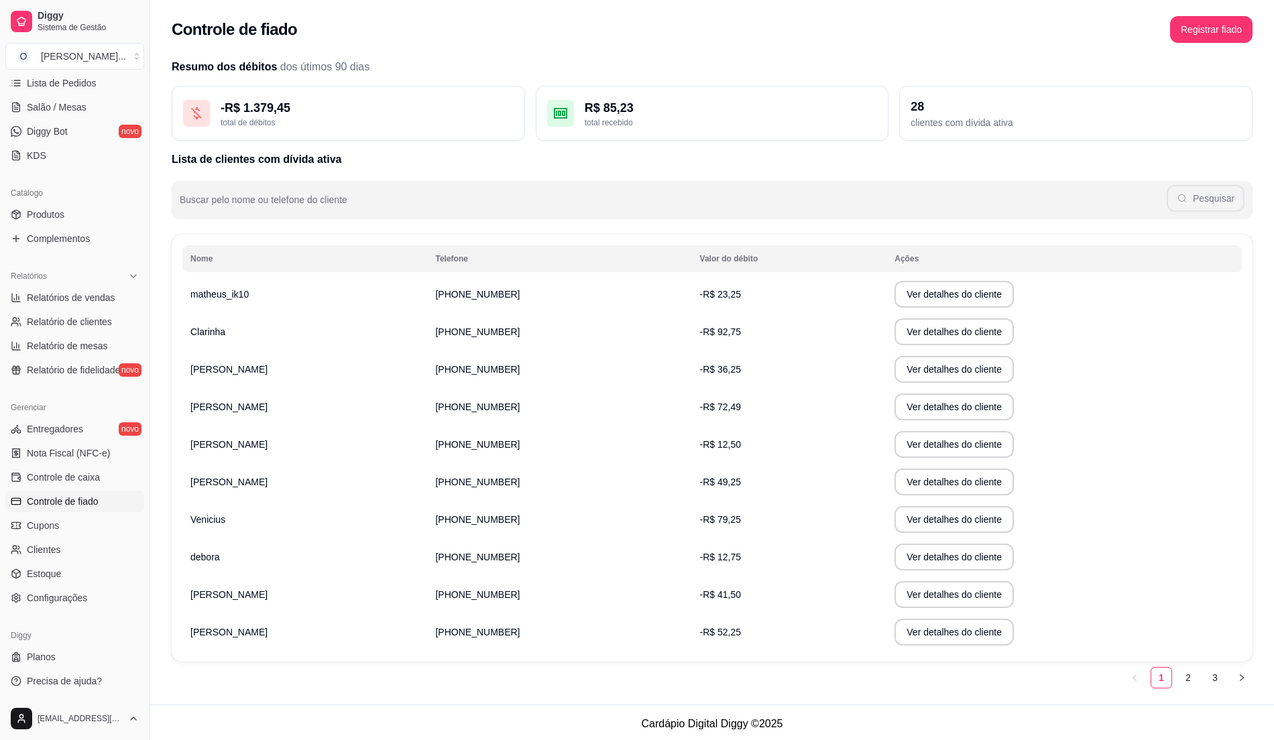
scroll to position [3, 0]
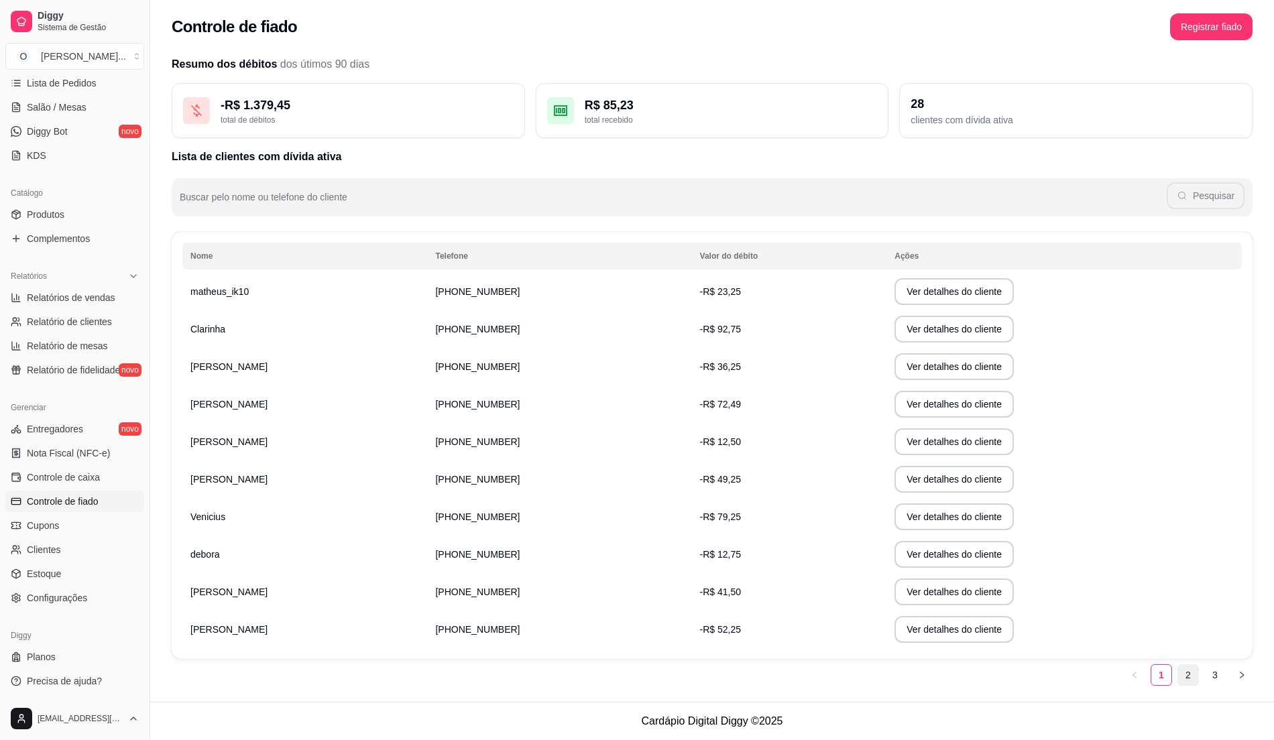
click at [1192, 680] on link "2" at bounding box center [1188, 675] width 20 height 20
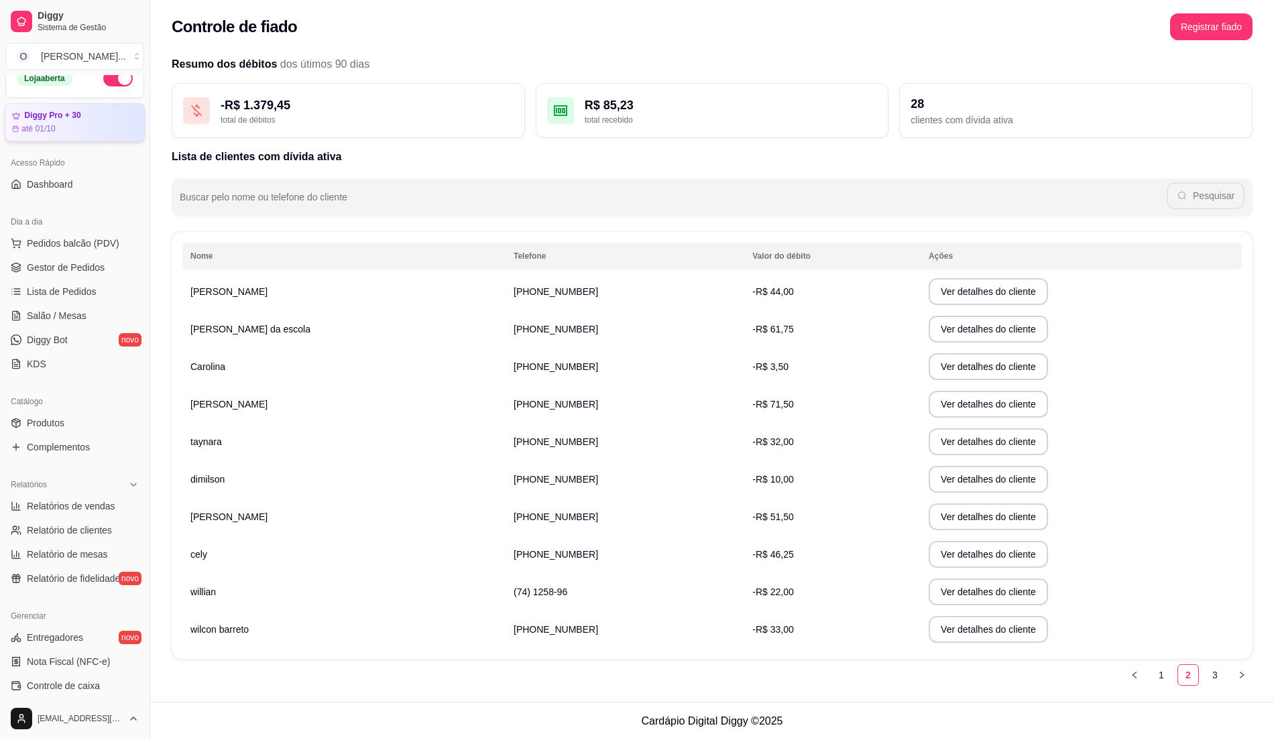
scroll to position [0, 0]
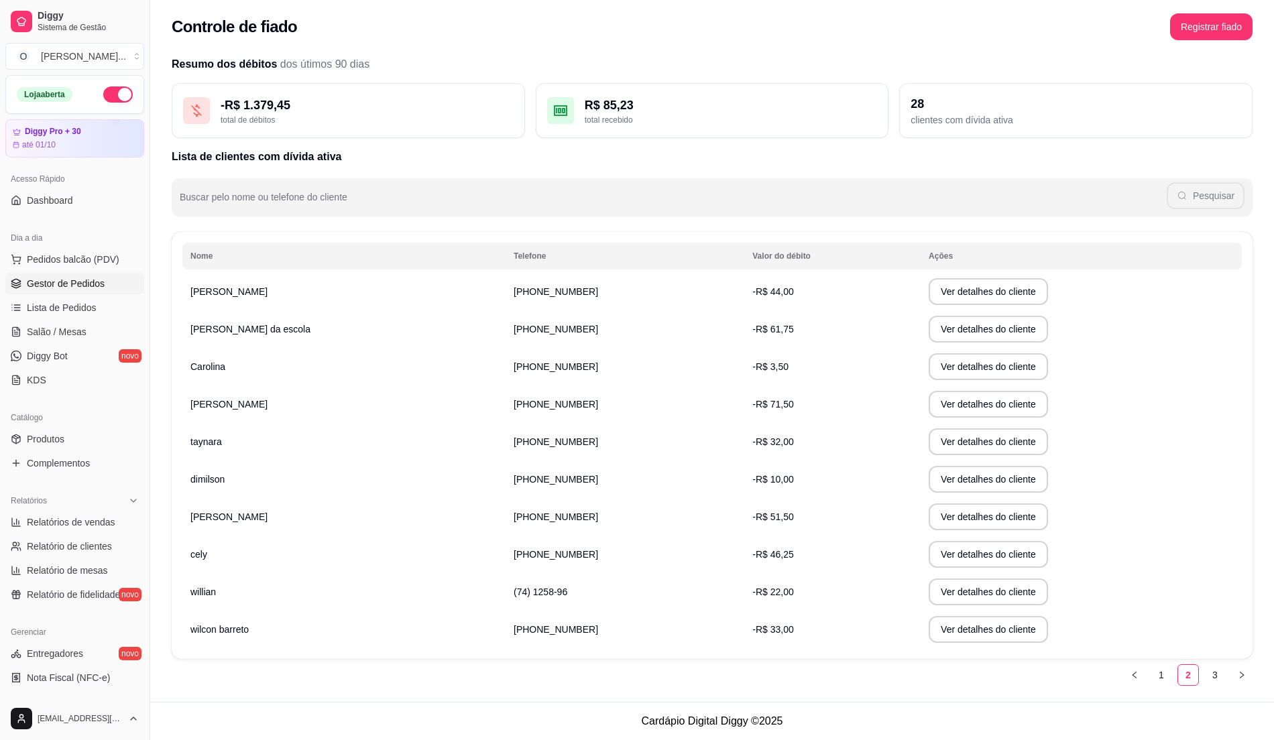
click at [105, 278] on link "Gestor de Pedidos" at bounding box center [74, 283] width 139 height 21
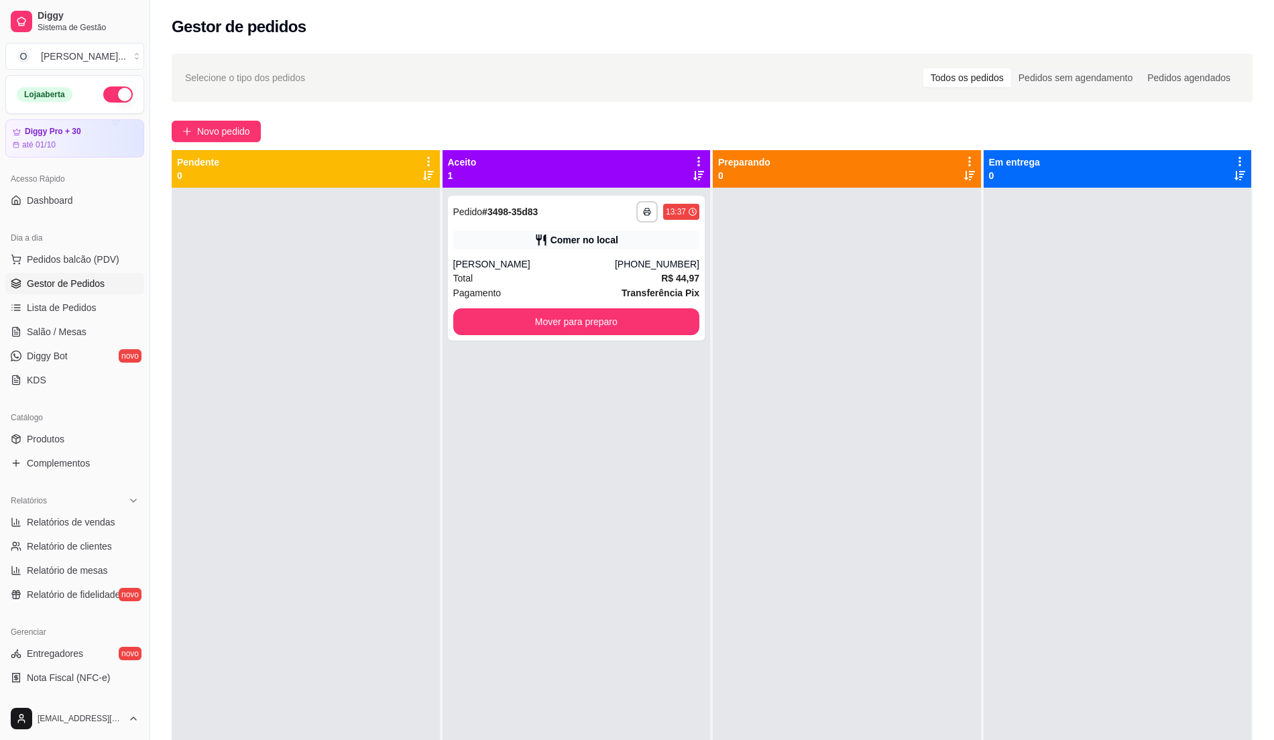
click at [304, 575] on div at bounding box center [306, 558] width 268 height 740
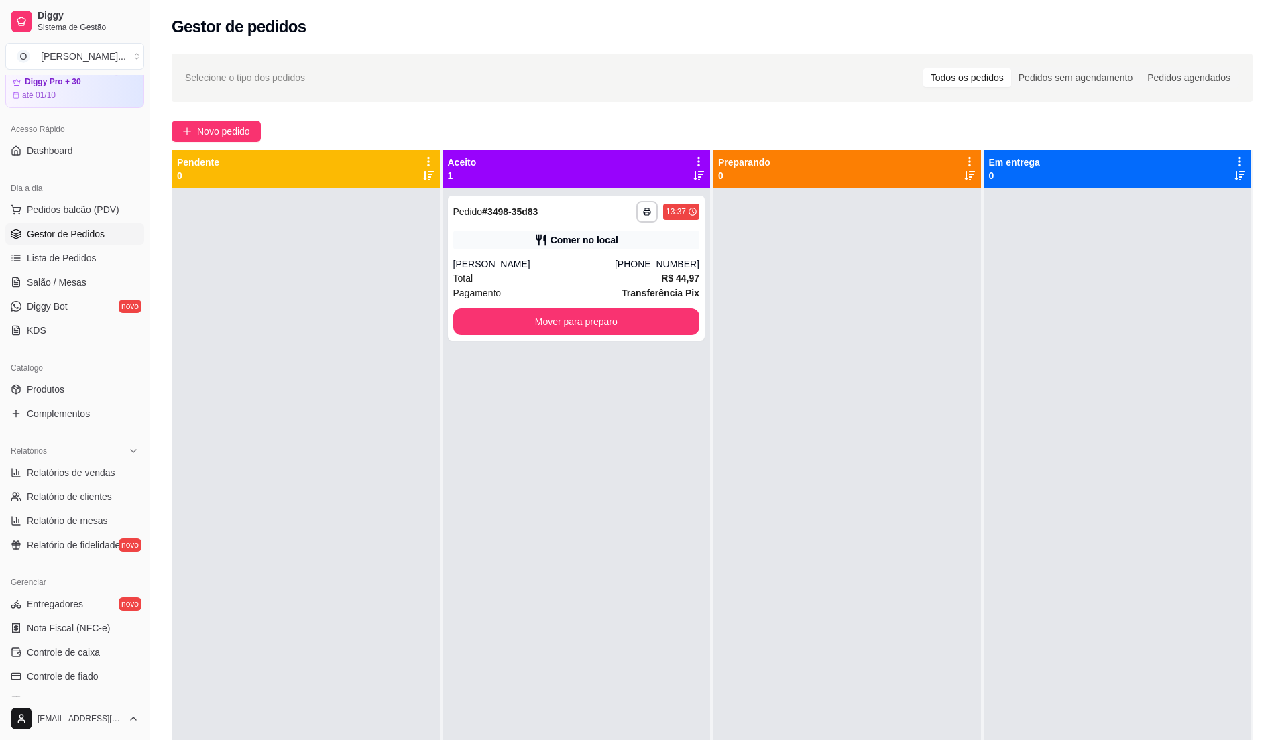
scroll to position [89, 0]
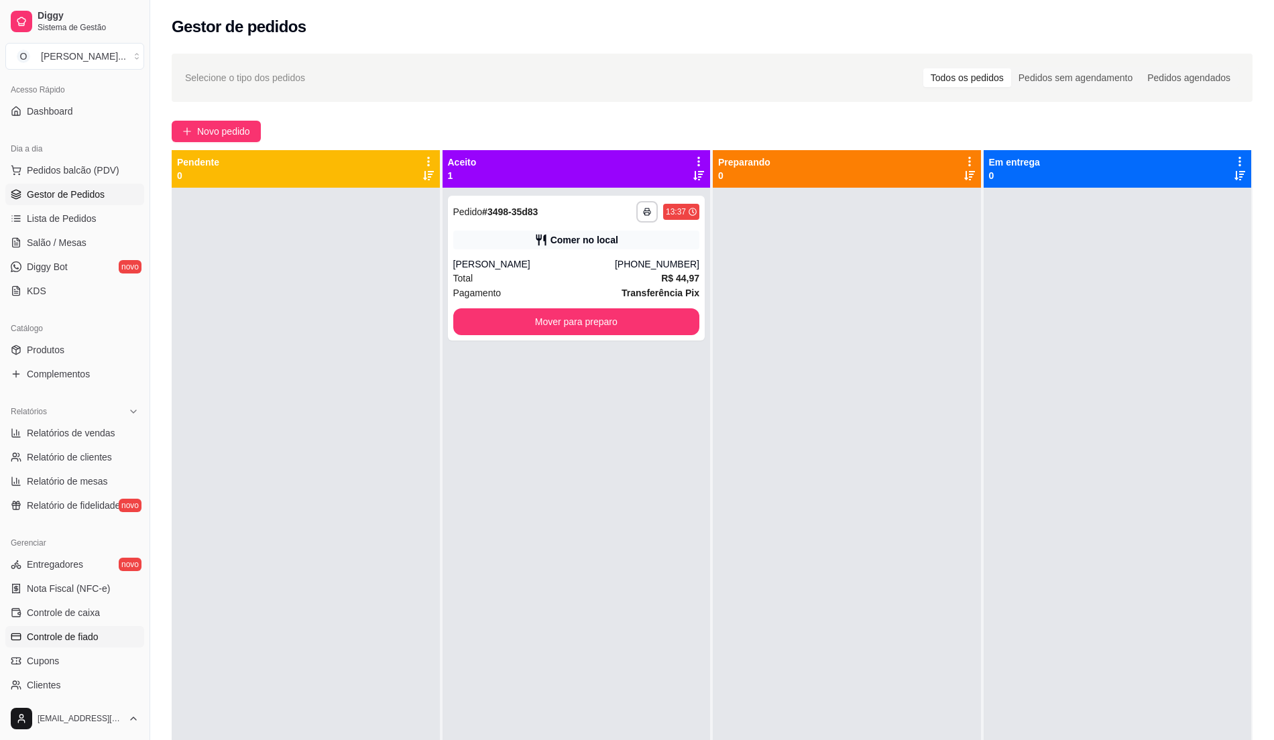
click at [72, 628] on link "Controle de fiado" at bounding box center [74, 636] width 139 height 21
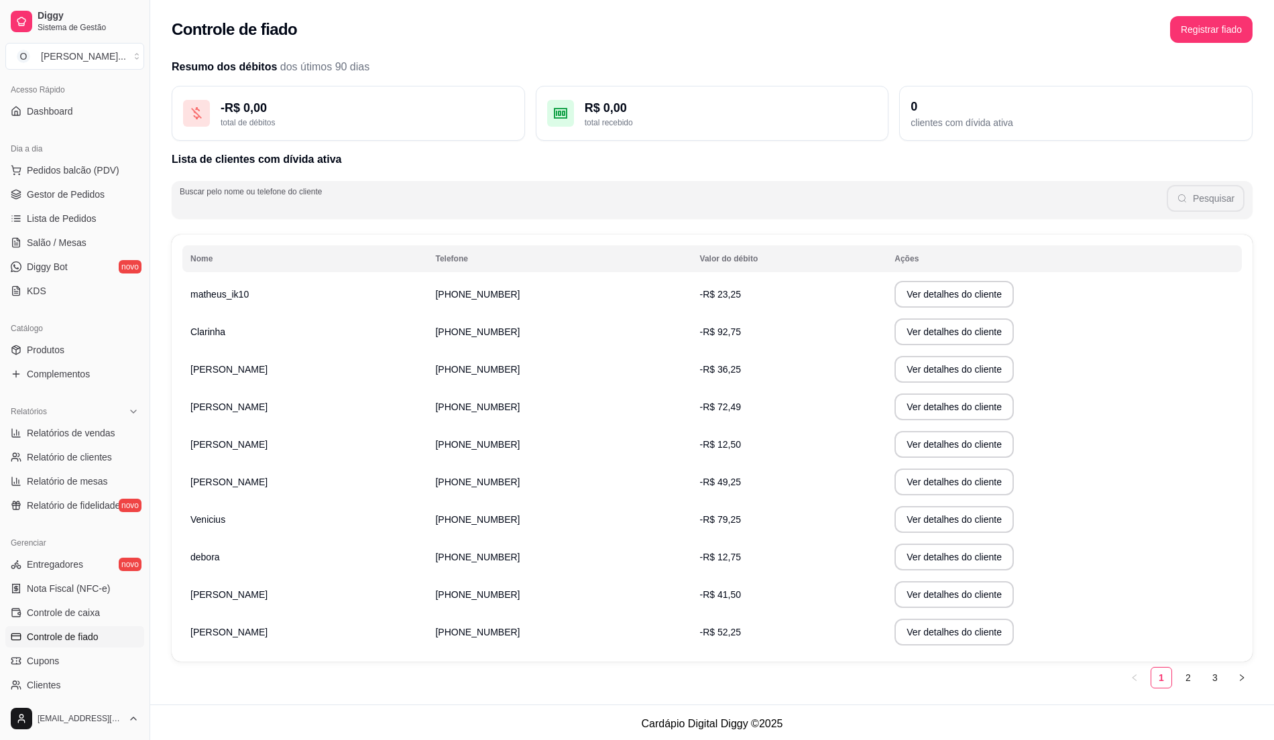
click at [390, 210] on input "Buscar pelo nome ou telefone do cliente" at bounding box center [673, 204] width 987 height 13
click at [1221, 199] on button "Pesquisar" at bounding box center [1205, 198] width 78 height 27
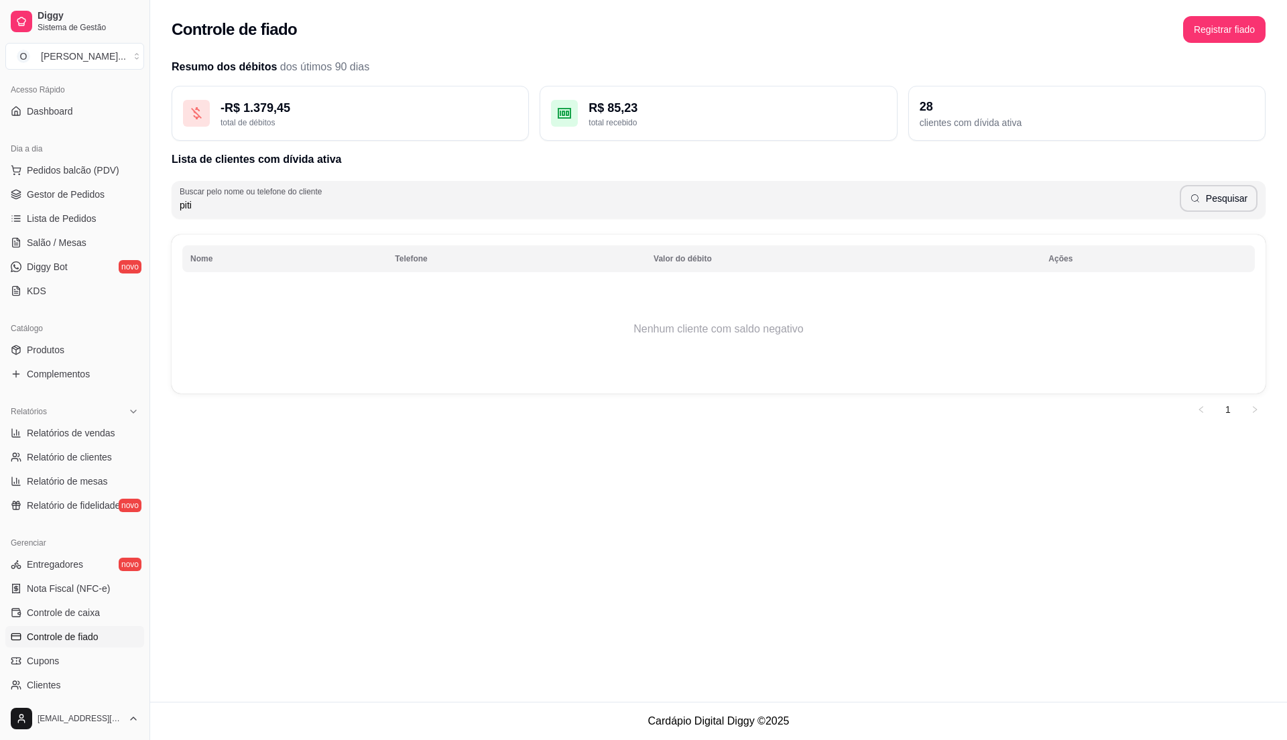
click at [943, 438] on div "Controle de fiado Registrar fiado Resumo dos débitos dos útimos 90 dias - R$ 1.…" at bounding box center [718, 351] width 1137 height 702
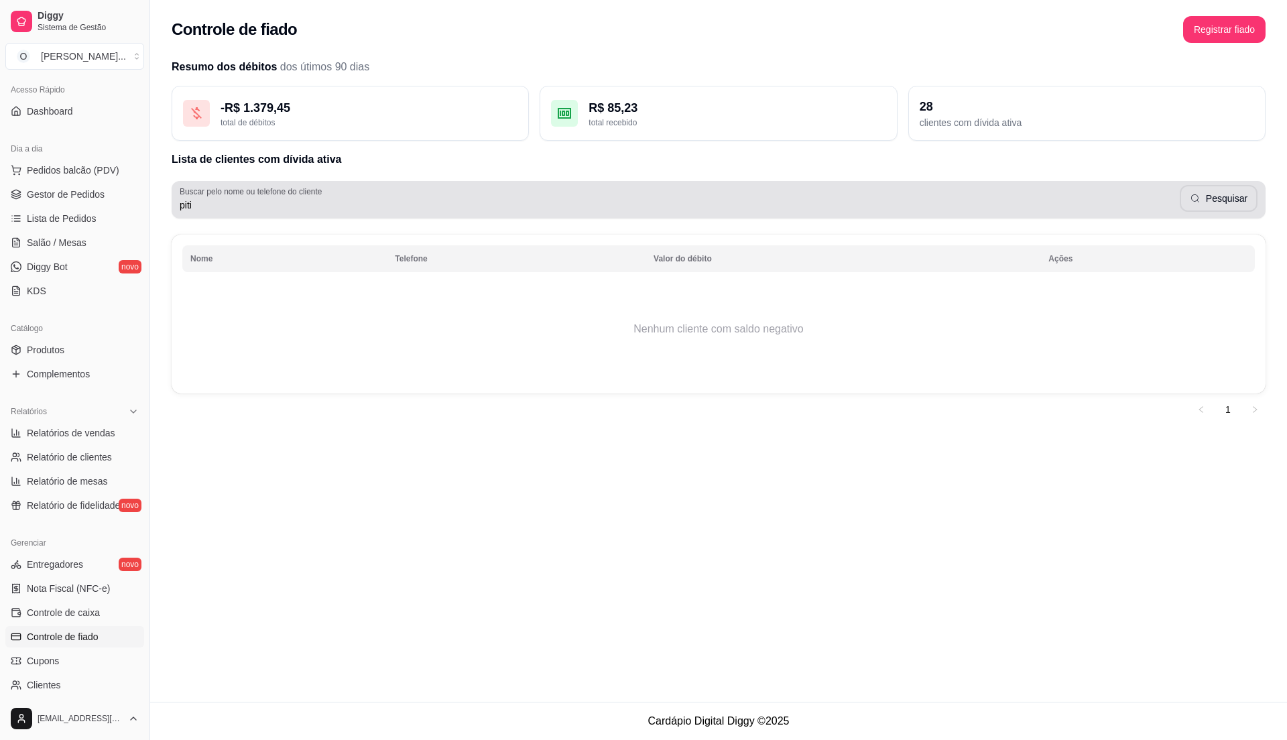
click at [279, 209] on input "piti" at bounding box center [680, 204] width 1000 height 13
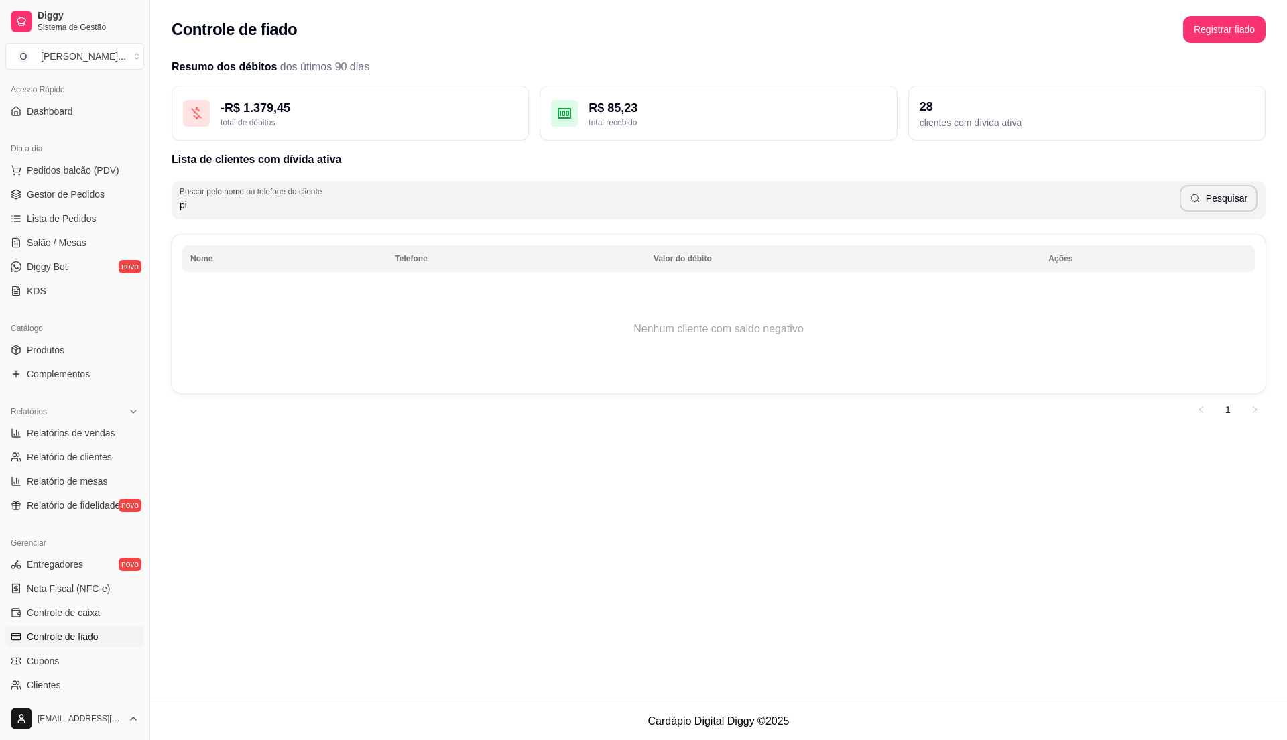
type input "p"
click at [56, 427] on span "Relatórios de vendas" at bounding box center [71, 432] width 88 height 13
select select "ALL"
select select "0"
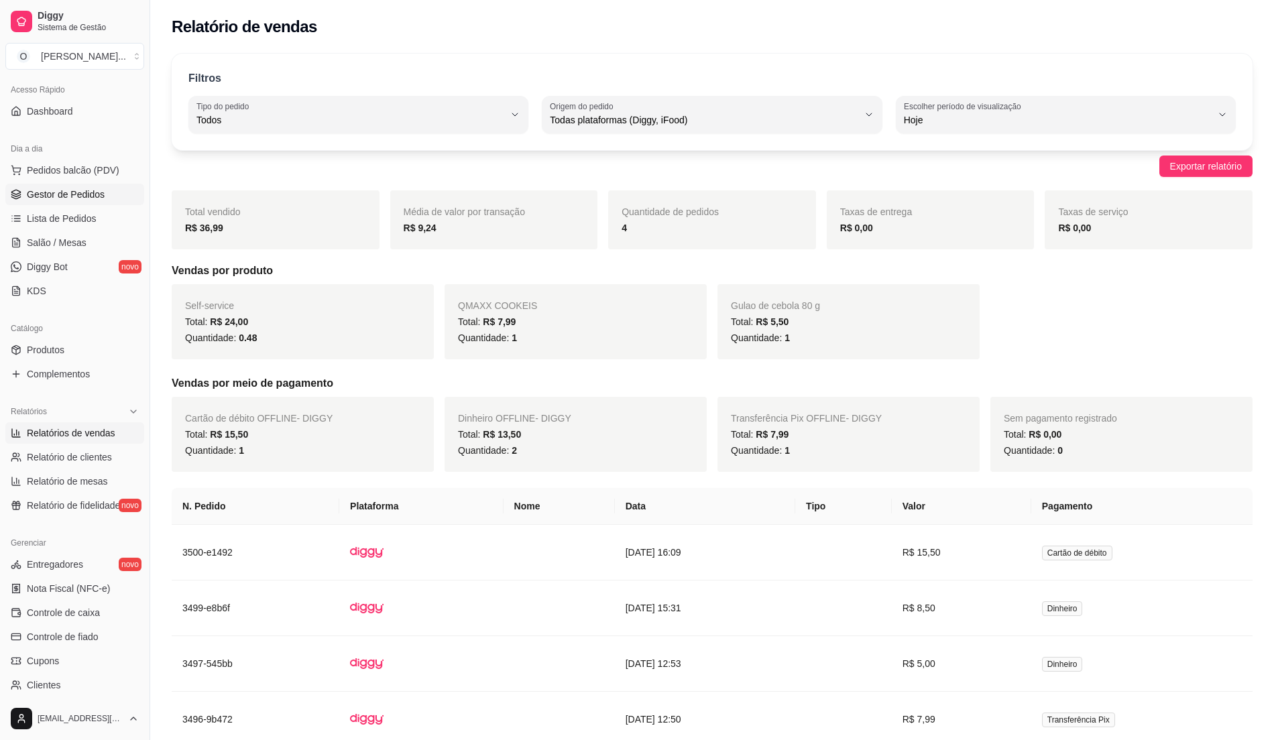
click at [78, 188] on span "Gestor de Pedidos" at bounding box center [66, 194] width 78 height 13
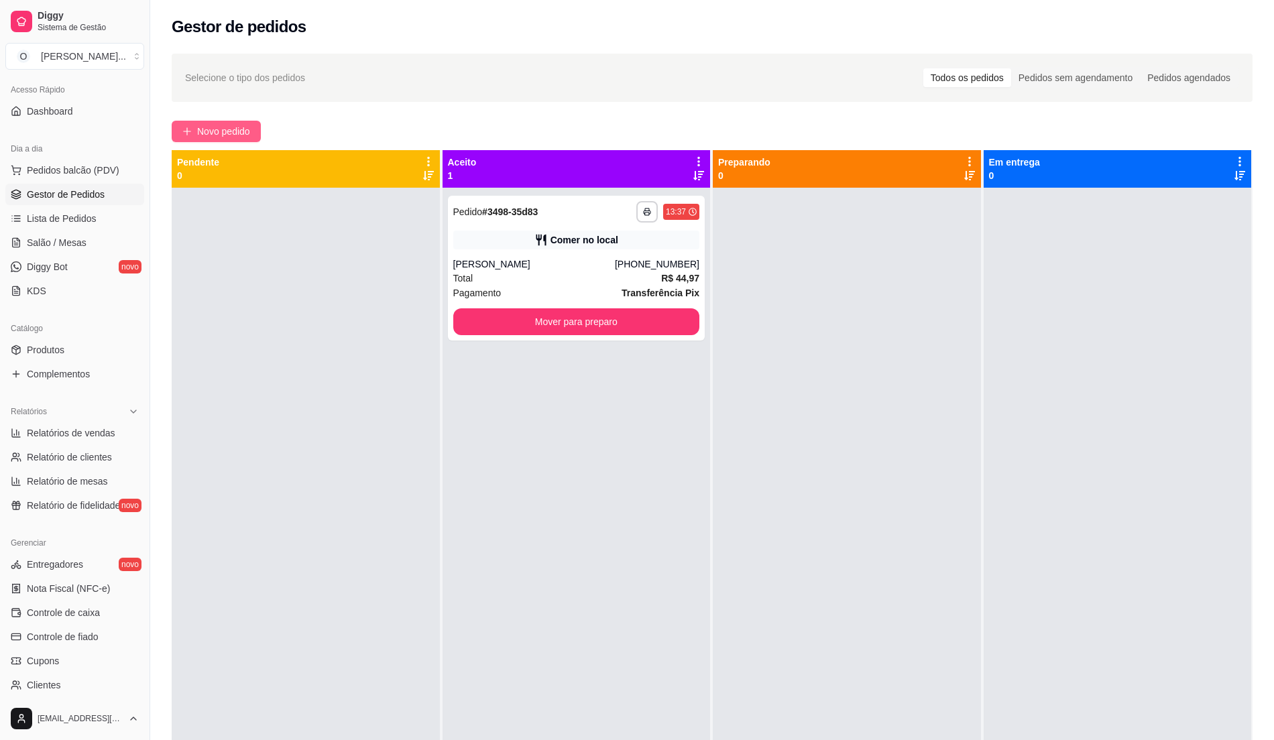
click at [210, 141] on button "Novo pedido" at bounding box center [216, 131] width 89 height 21
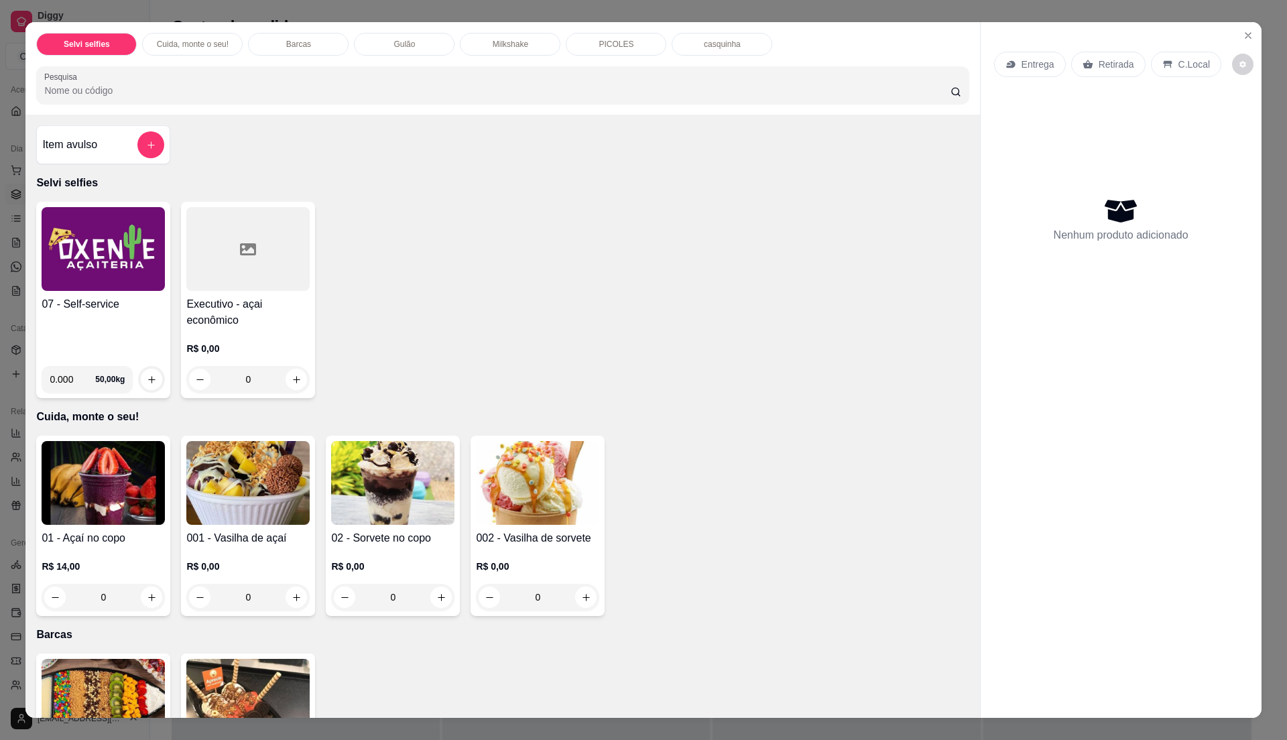
click at [130, 354] on div "07 - Self-service" at bounding box center [103, 325] width 123 height 59
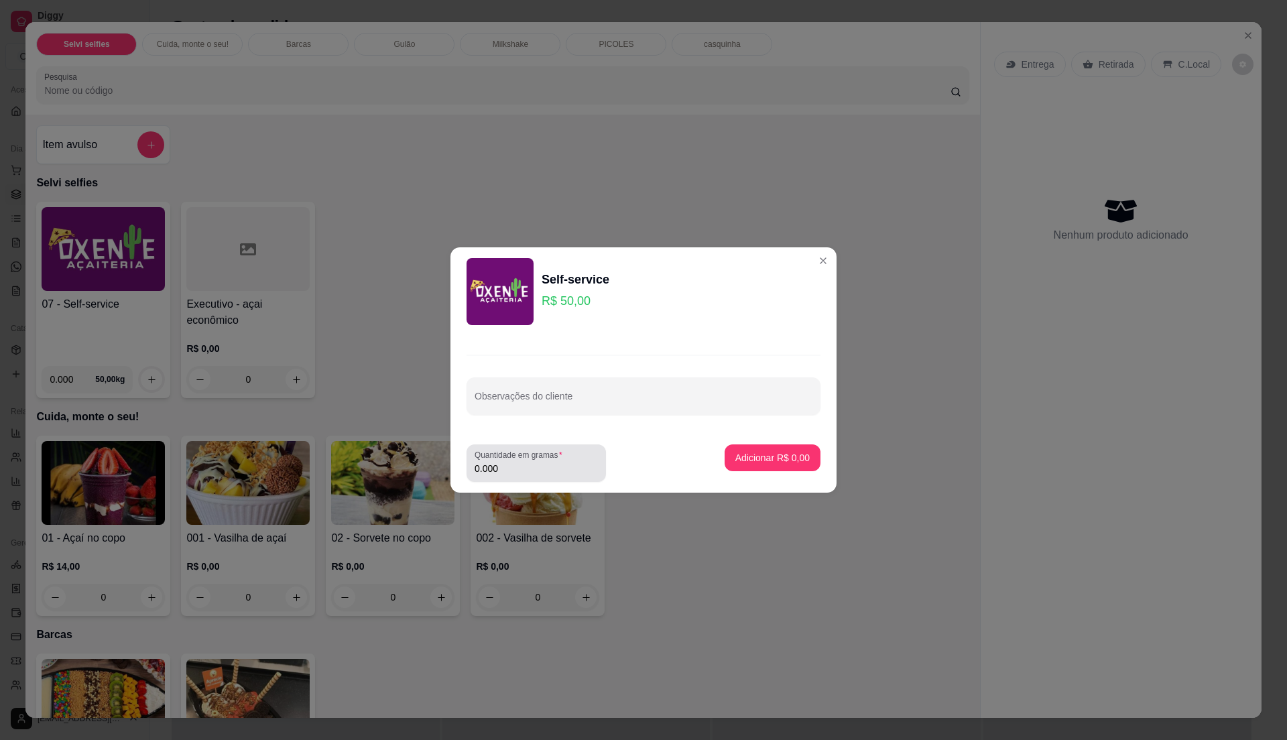
click at [540, 467] on input "0.000" at bounding box center [536, 468] width 123 height 13
type input "0.540"
click at [743, 452] on p "Adicionar R$ 27,00" at bounding box center [770, 457] width 80 height 13
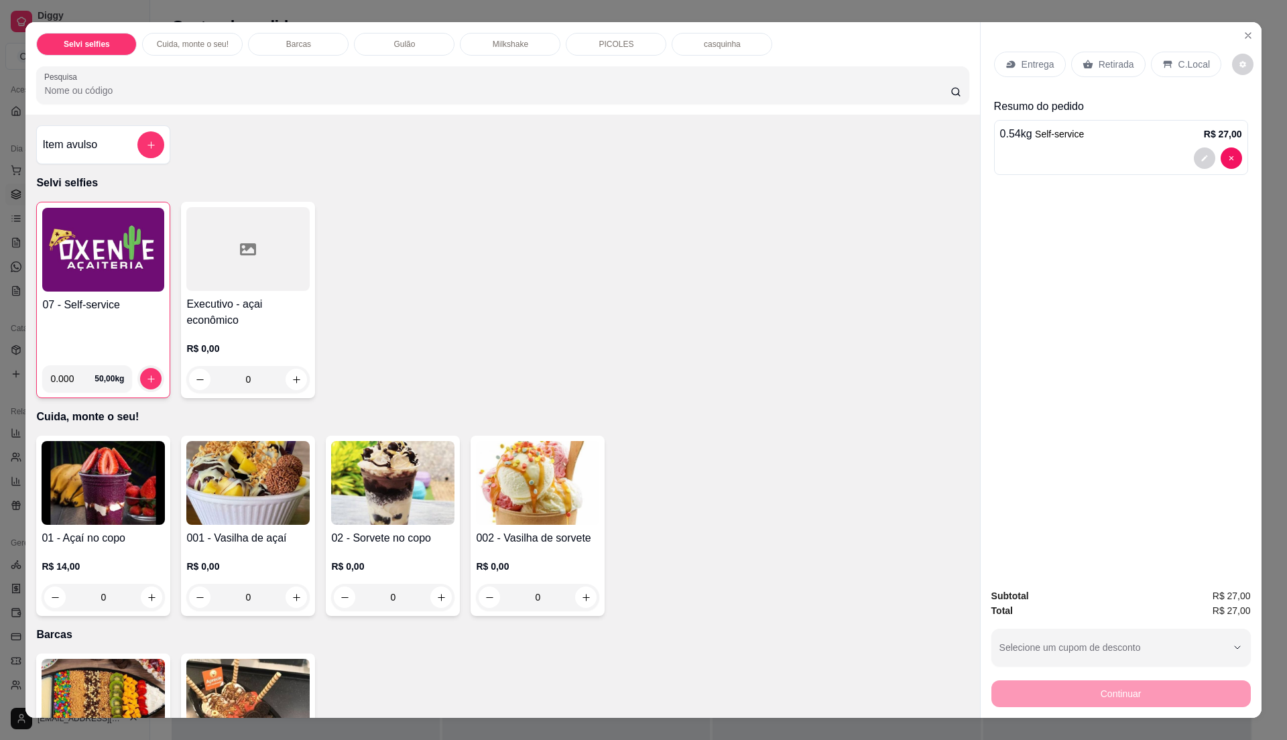
click at [1188, 62] on p "C.Local" at bounding box center [1195, 64] width 32 height 13
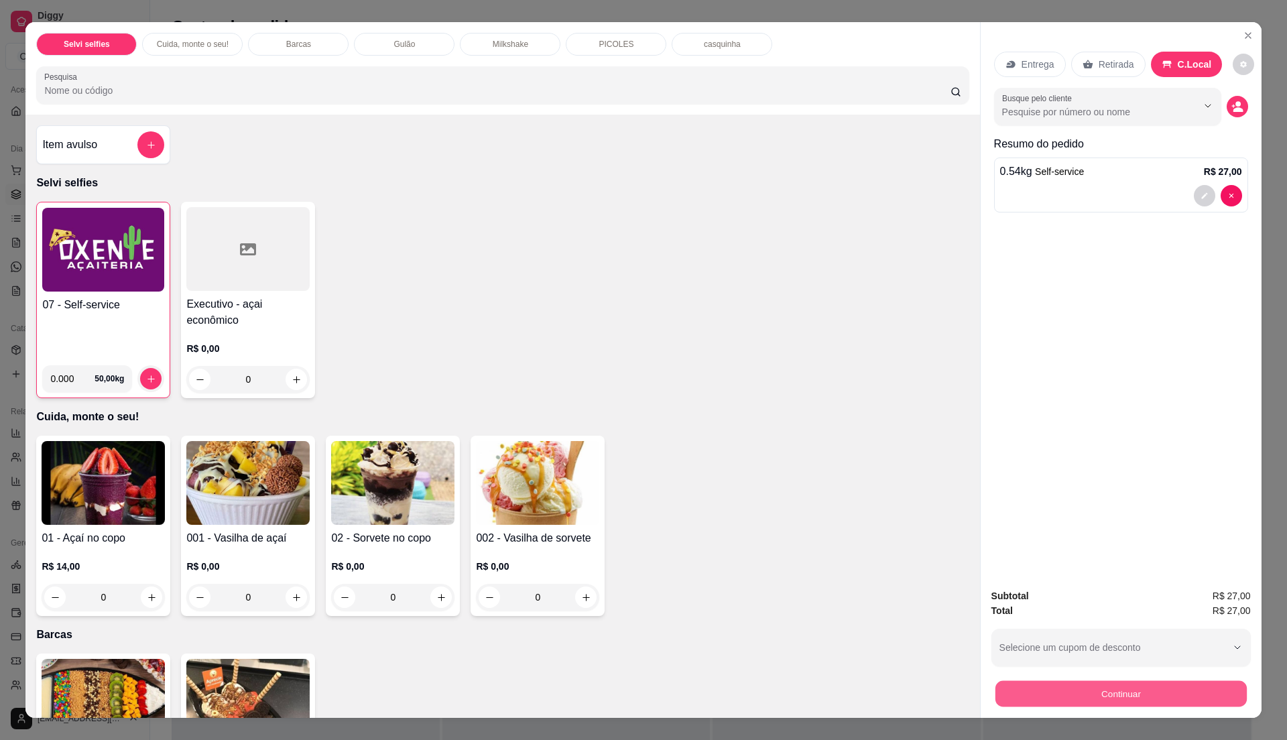
click at [1062, 699] on button "Continuar" at bounding box center [1120, 693] width 251 height 26
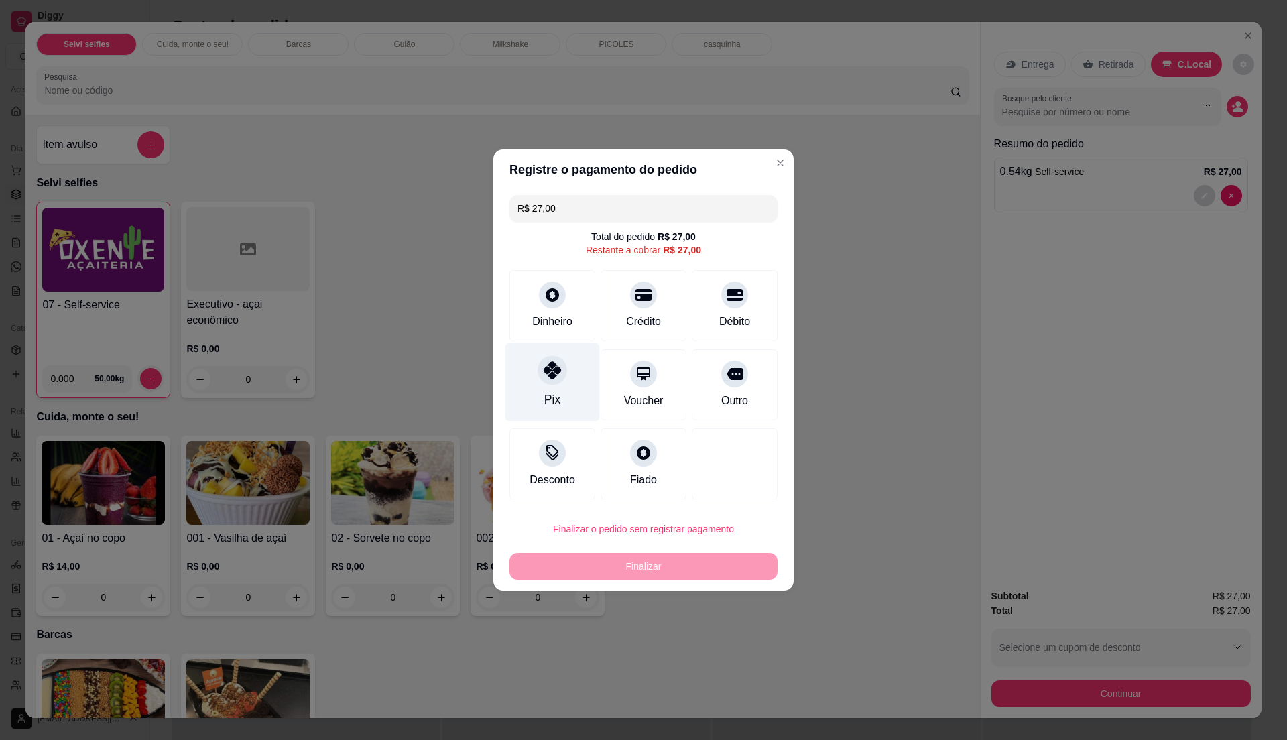
click at [561, 389] on div "Pix" at bounding box center [552, 382] width 95 height 78
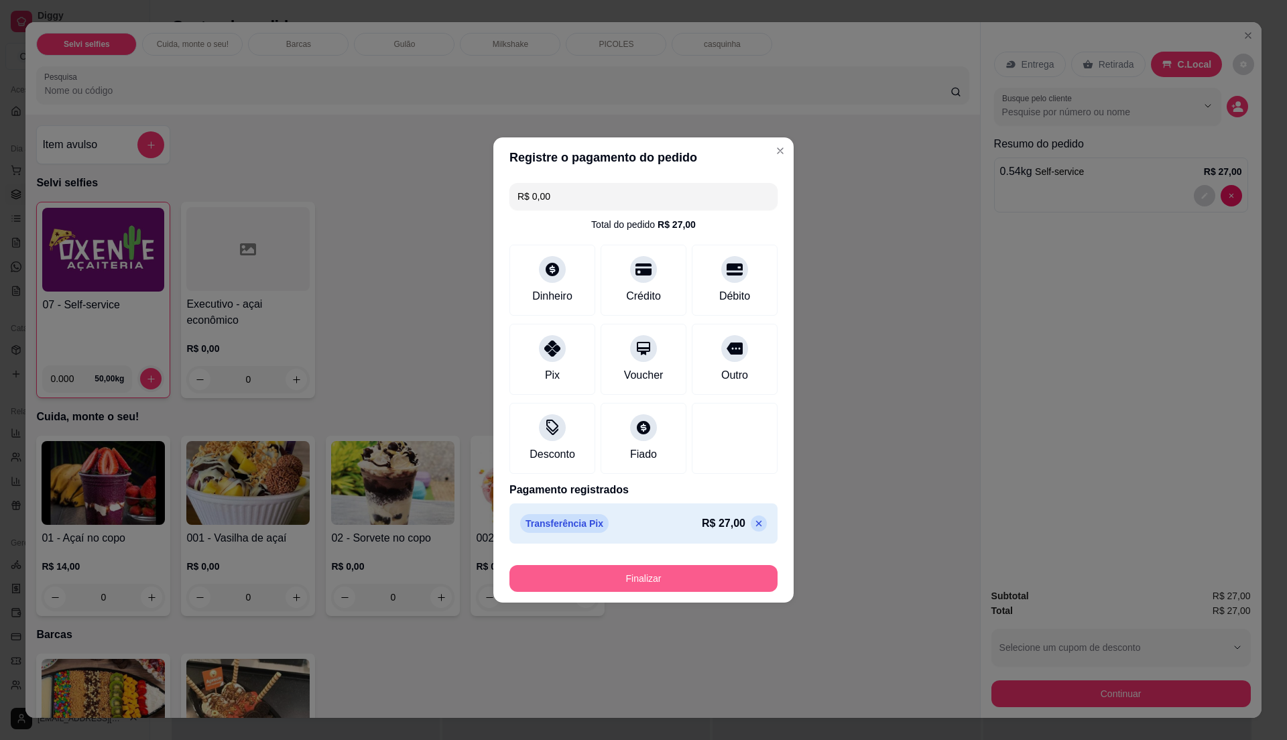
click at [700, 587] on button "Finalizar" at bounding box center [643, 578] width 268 height 27
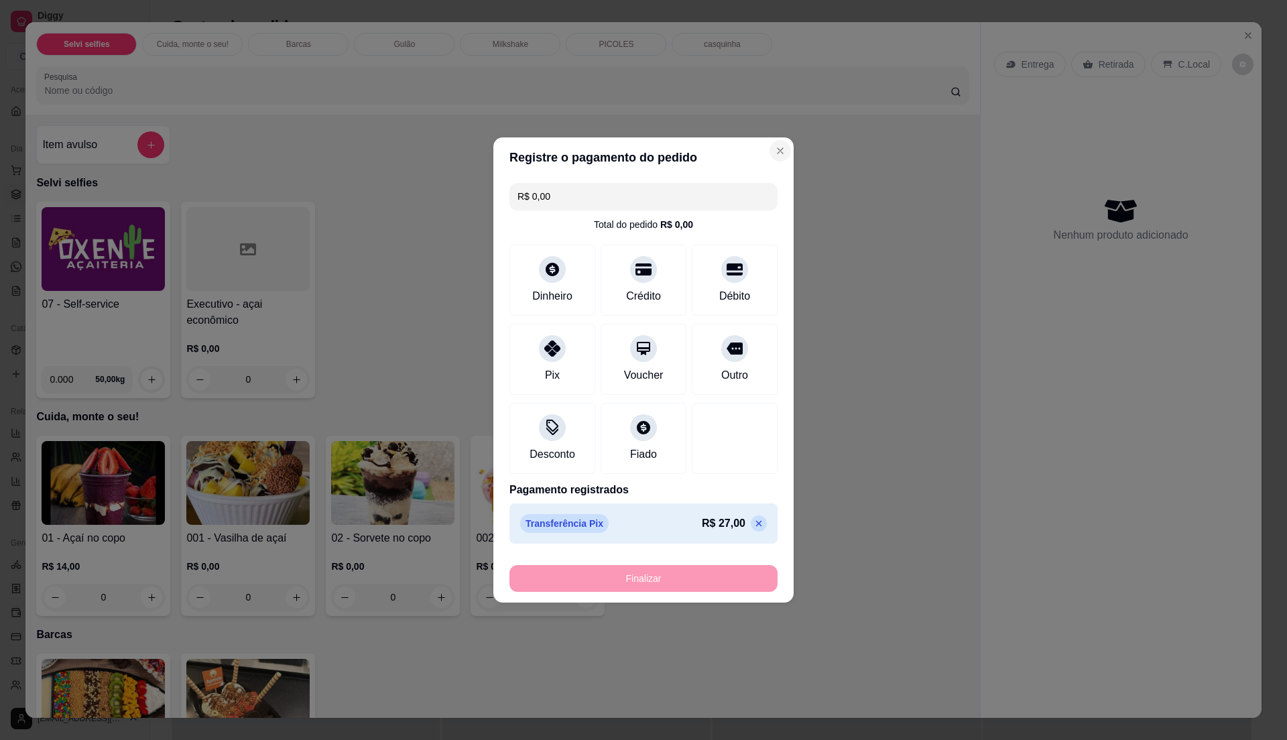
type input "-R$ 27,00"
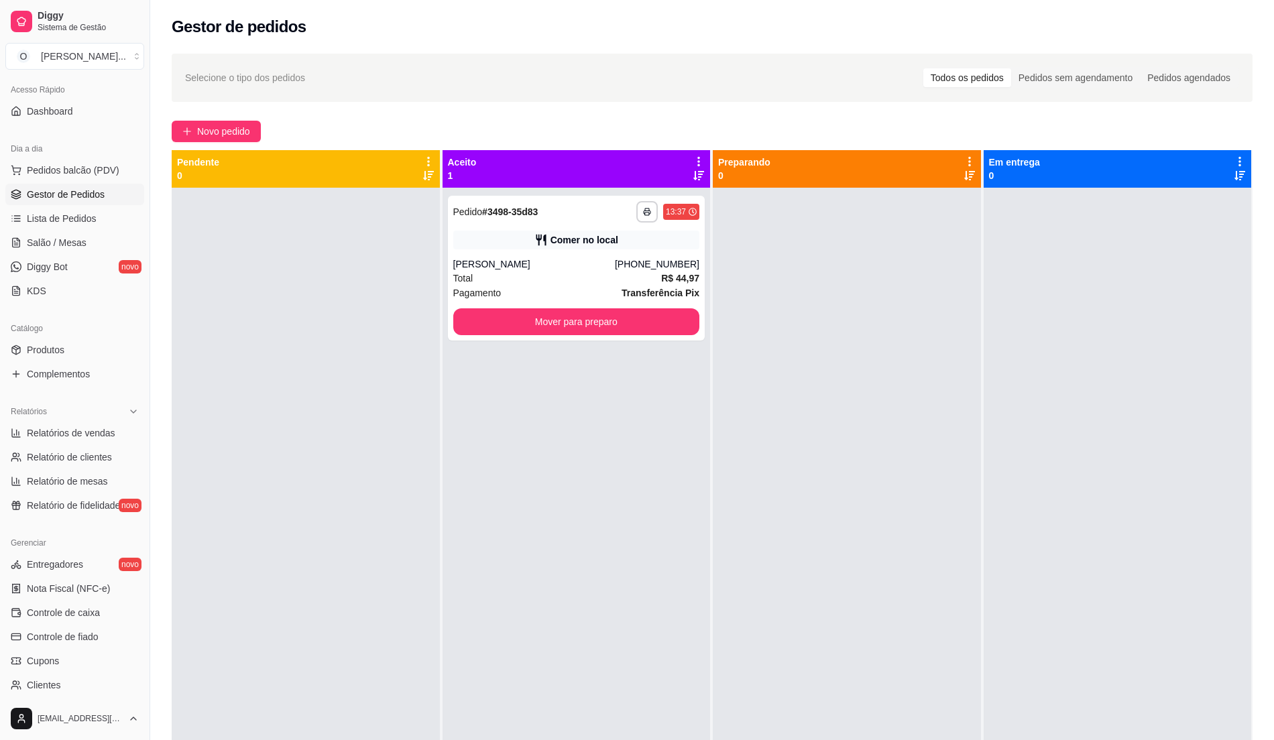
click at [766, 154] on div "Preparando 0" at bounding box center [847, 169] width 268 height 38
